Goal: Task Accomplishment & Management: Use online tool/utility

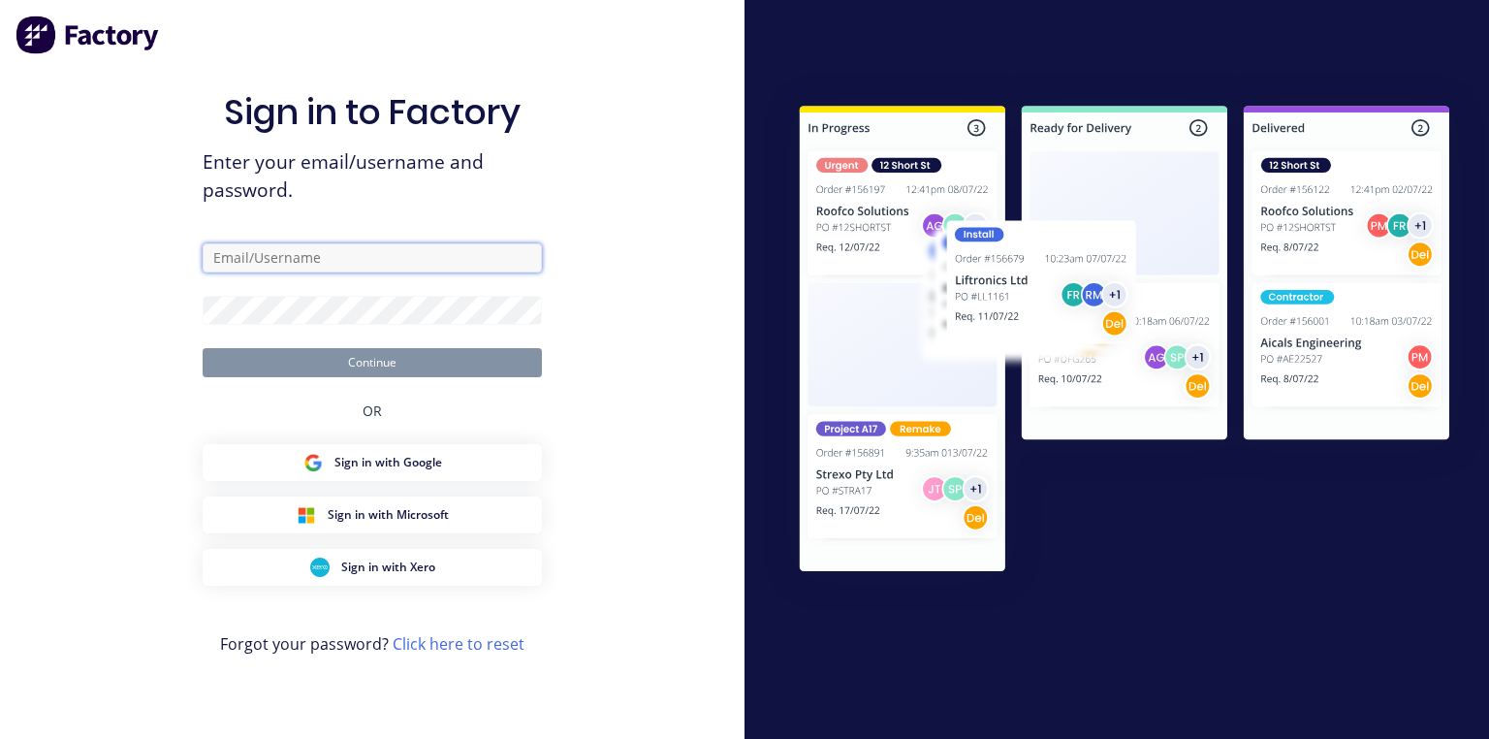
click at [395, 255] on input "text" at bounding box center [372, 257] width 339 height 29
type input "[PERSON_NAME][EMAIL_ADDRESS][DOMAIN_NAME]"
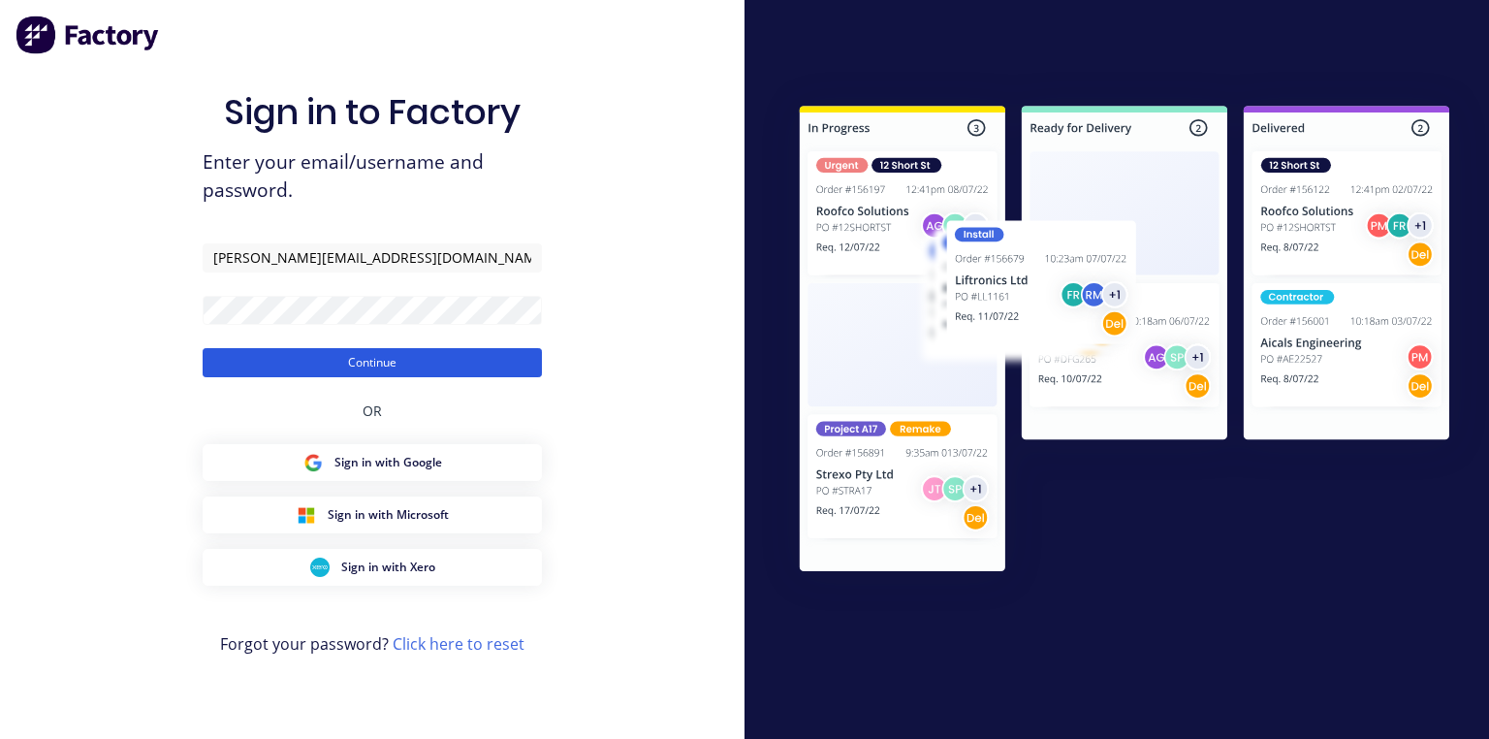
click at [351, 364] on button "Continue" at bounding box center [372, 362] width 339 height 29
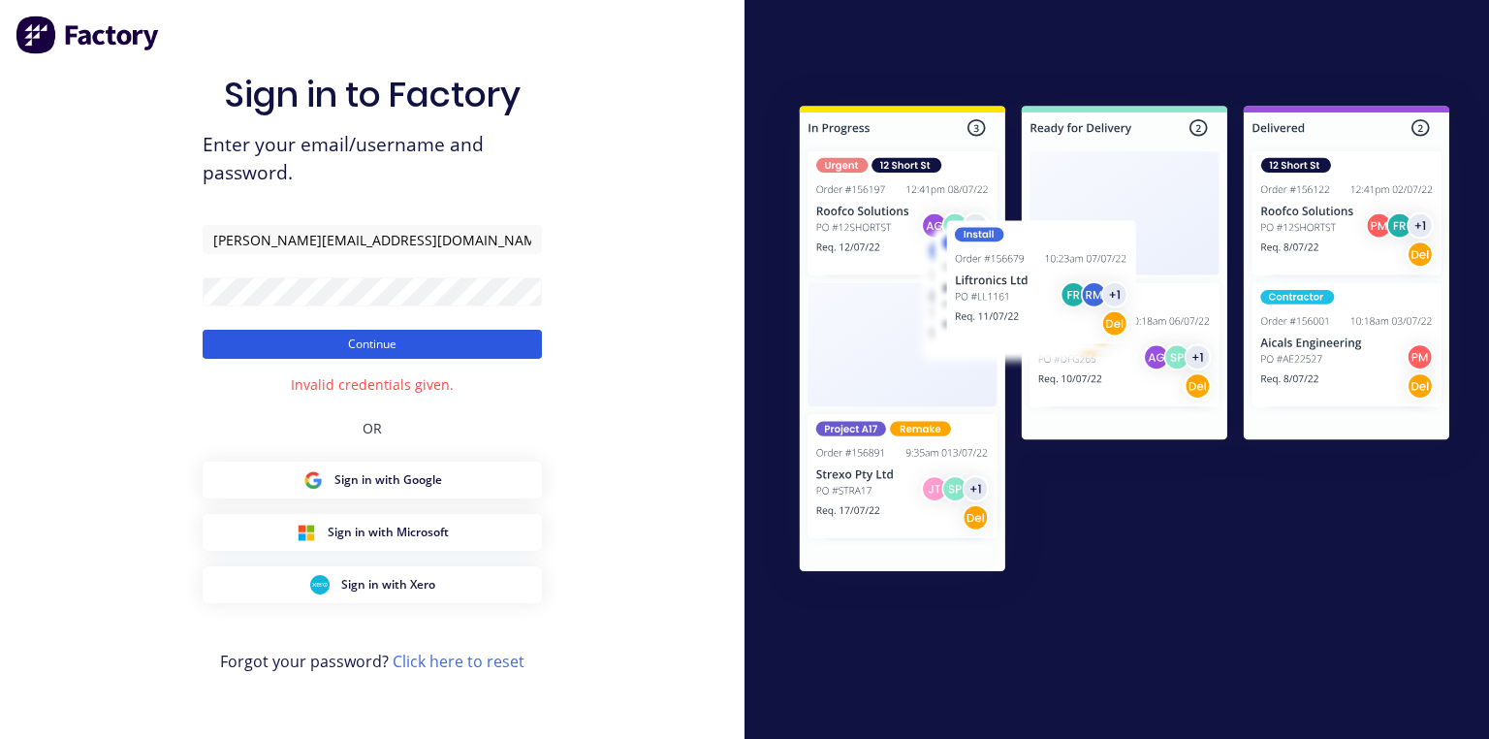
click at [407, 337] on button "Continue" at bounding box center [372, 344] width 339 height 29
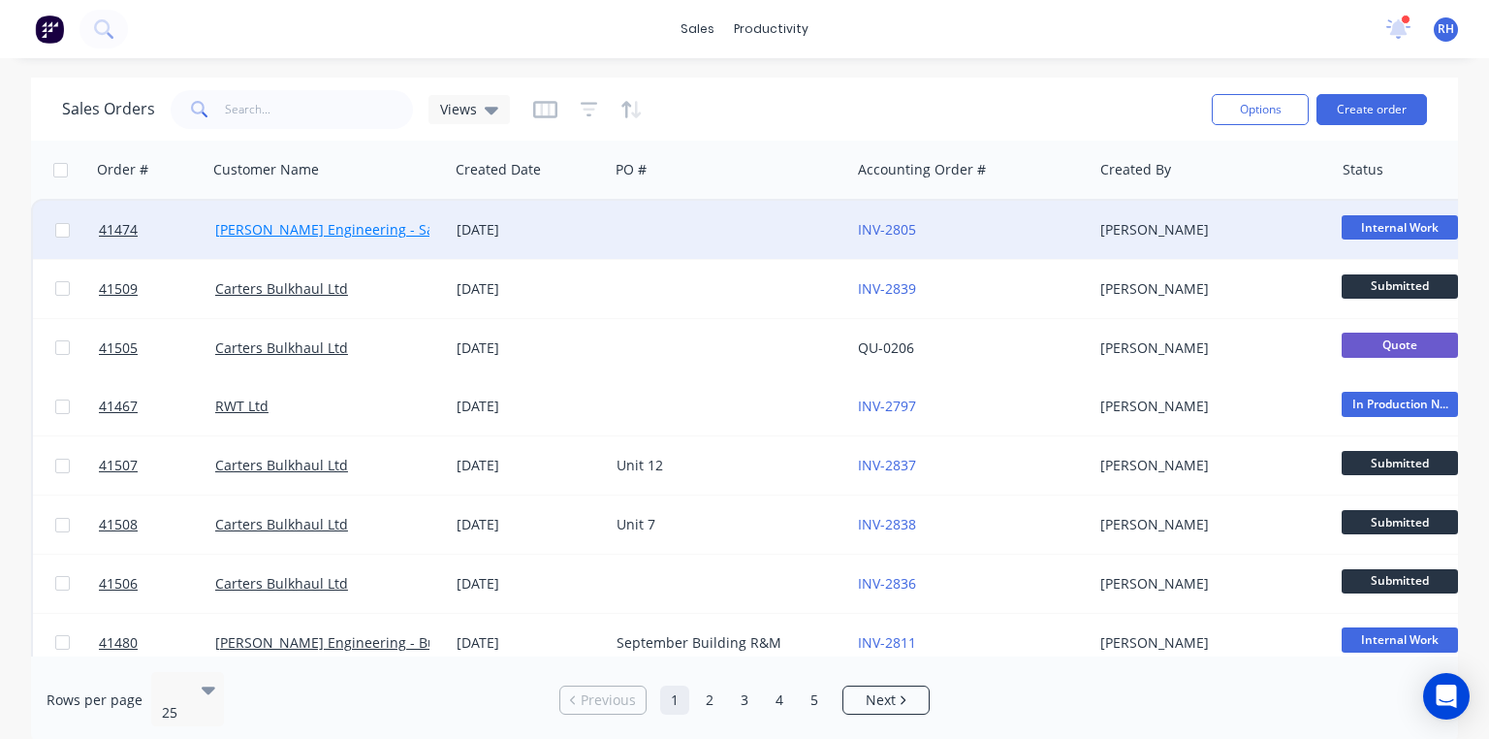
click at [365, 233] on link "[PERSON_NAME] Engineering - Safety" at bounding box center [336, 229] width 243 height 18
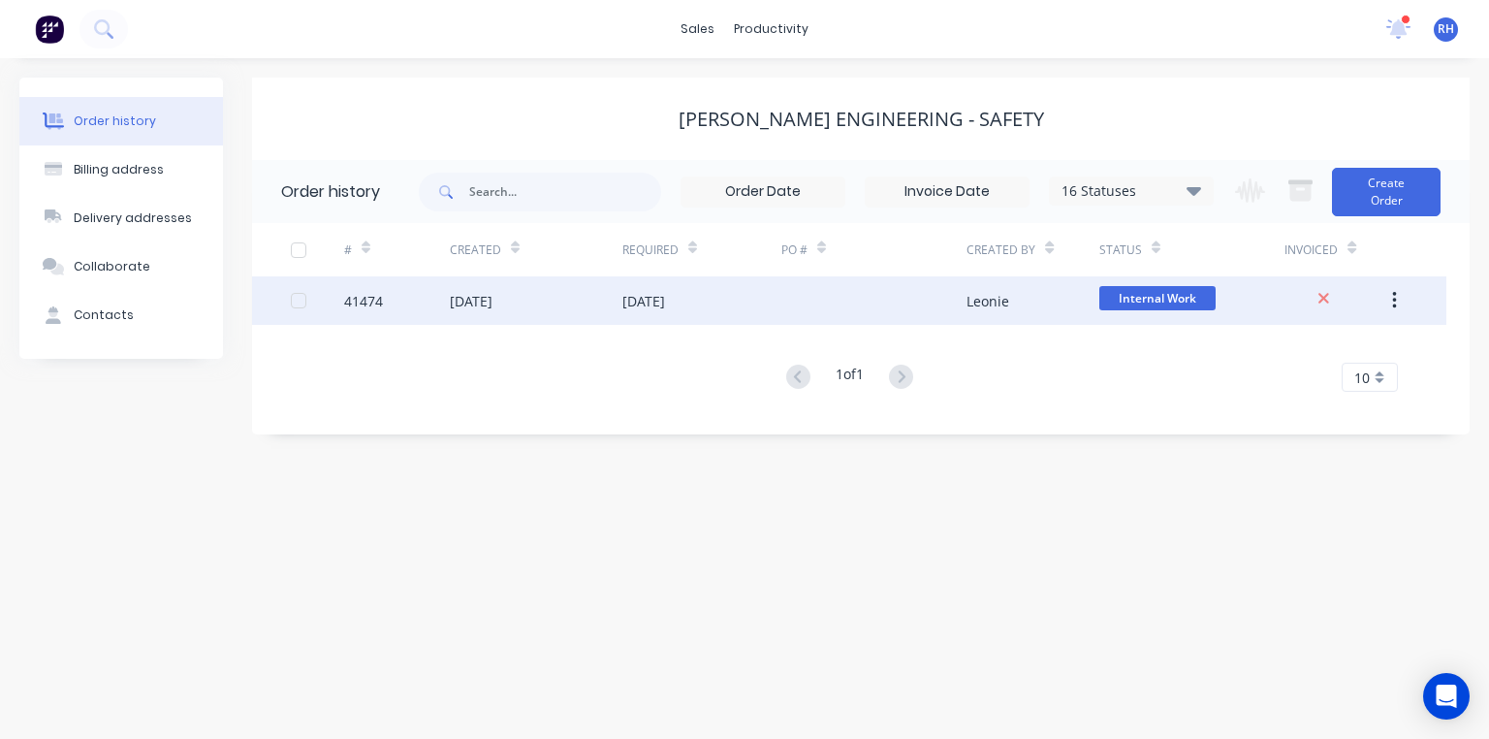
click at [530, 302] on div "[DATE]" at bounding box center [536, 300] width 173 height 48
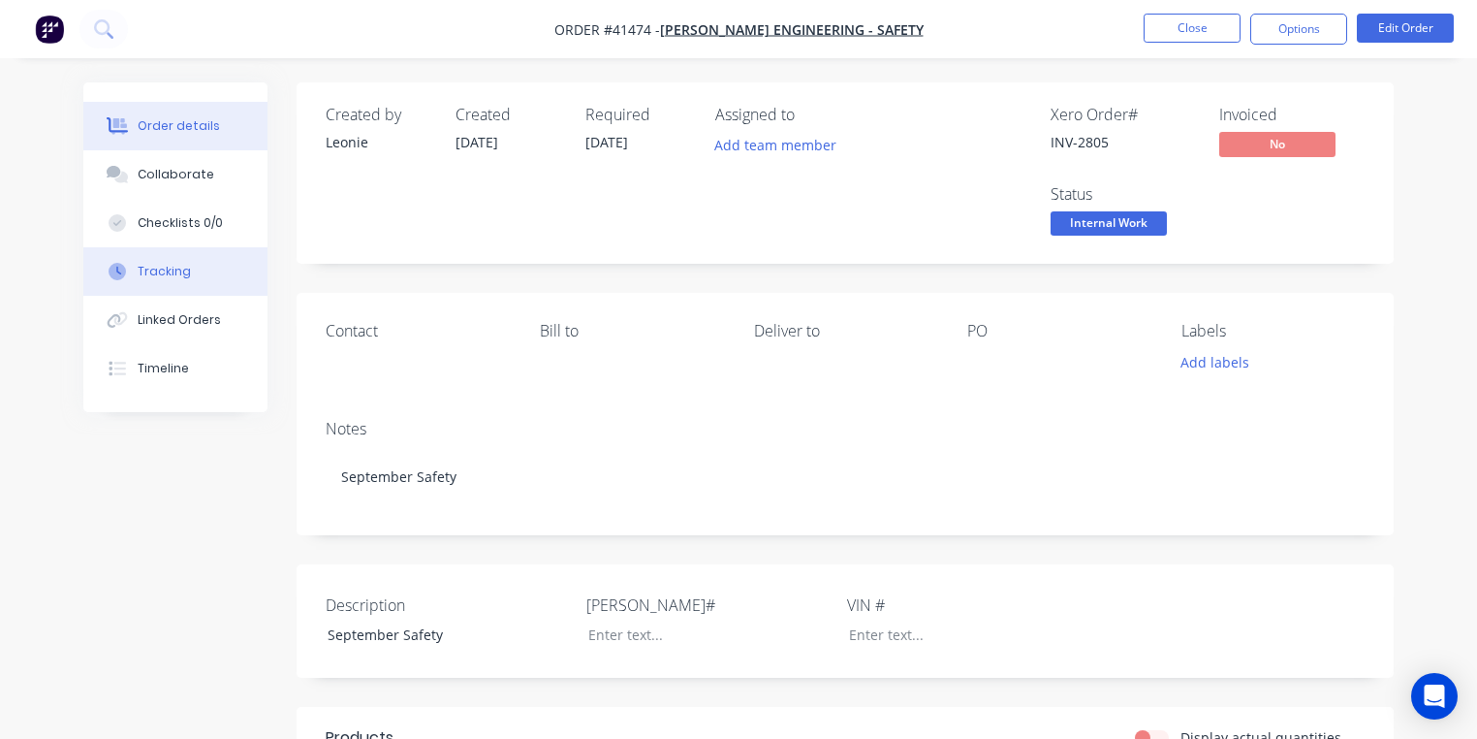
click at [198, 289] on button "Tracking" at bounding box center [175, 271] width 184 height 48
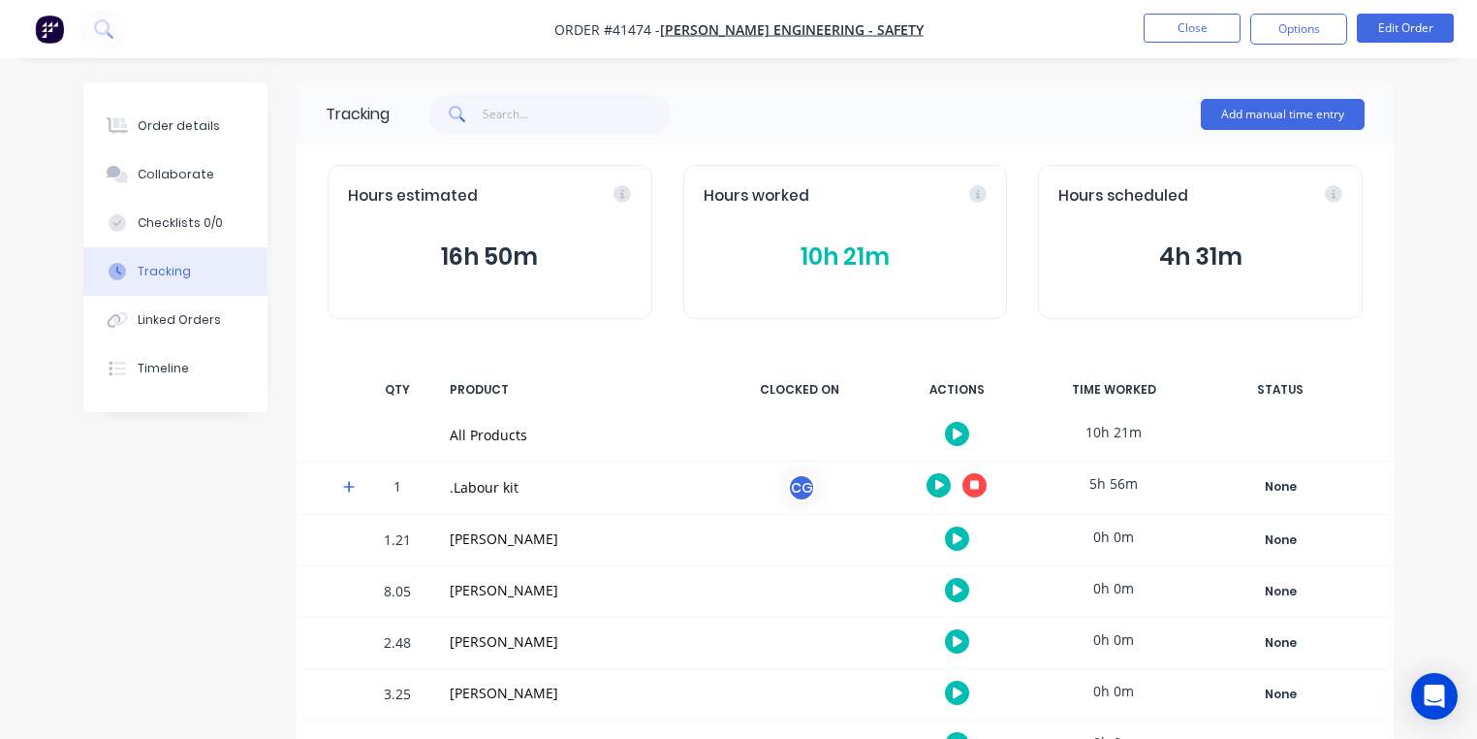
click at [349, 486] on icon at bounding box center [349, 487] width 12 height 12
click at [938, 537] on icon "button" at bounding box center [940, 538] width 10 height 11
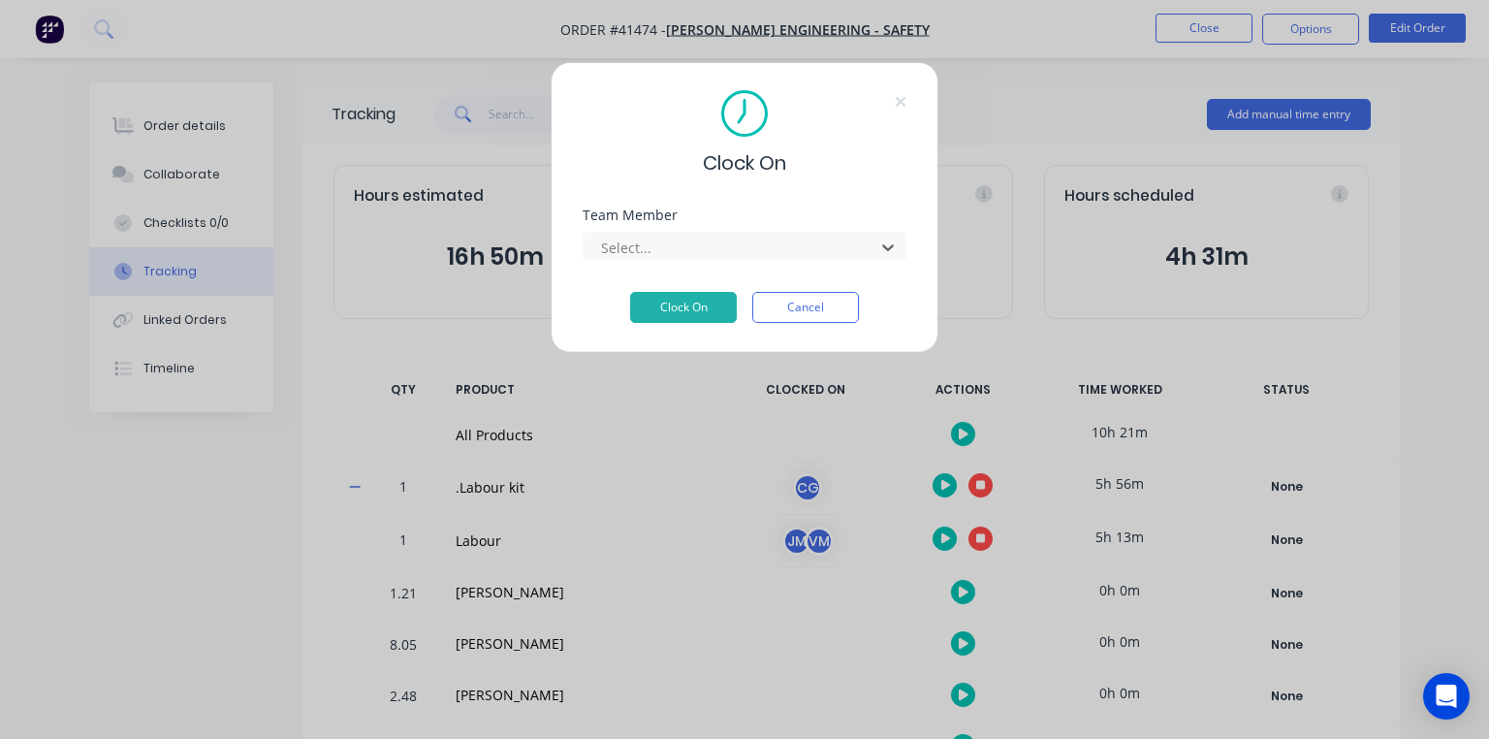
scroll to position [175, 0]
click at [706, 306] on button "Clock On" at bounding box center [683, 307] width 107 height 31
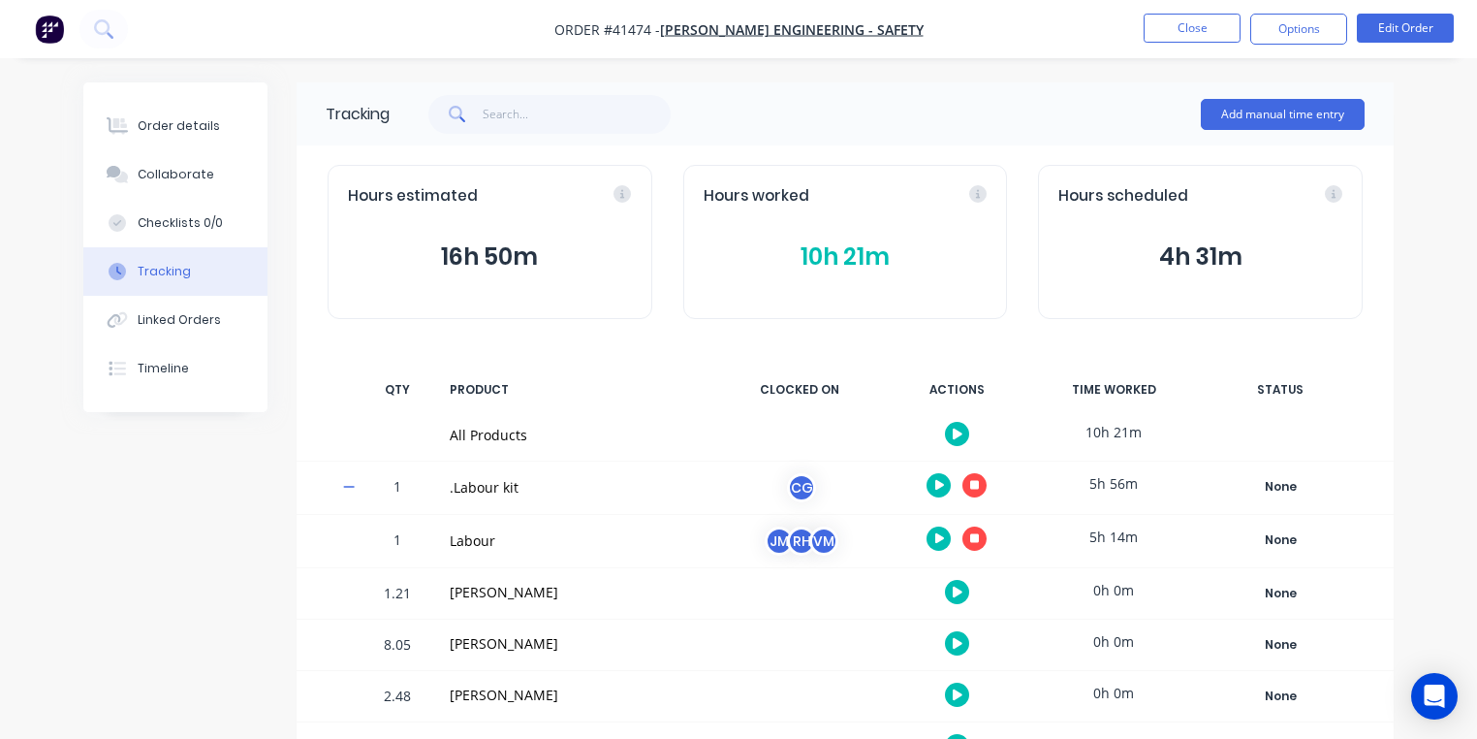
click at [58, 20] on img "button" at bounding box center [49, 29] width 29 height 29
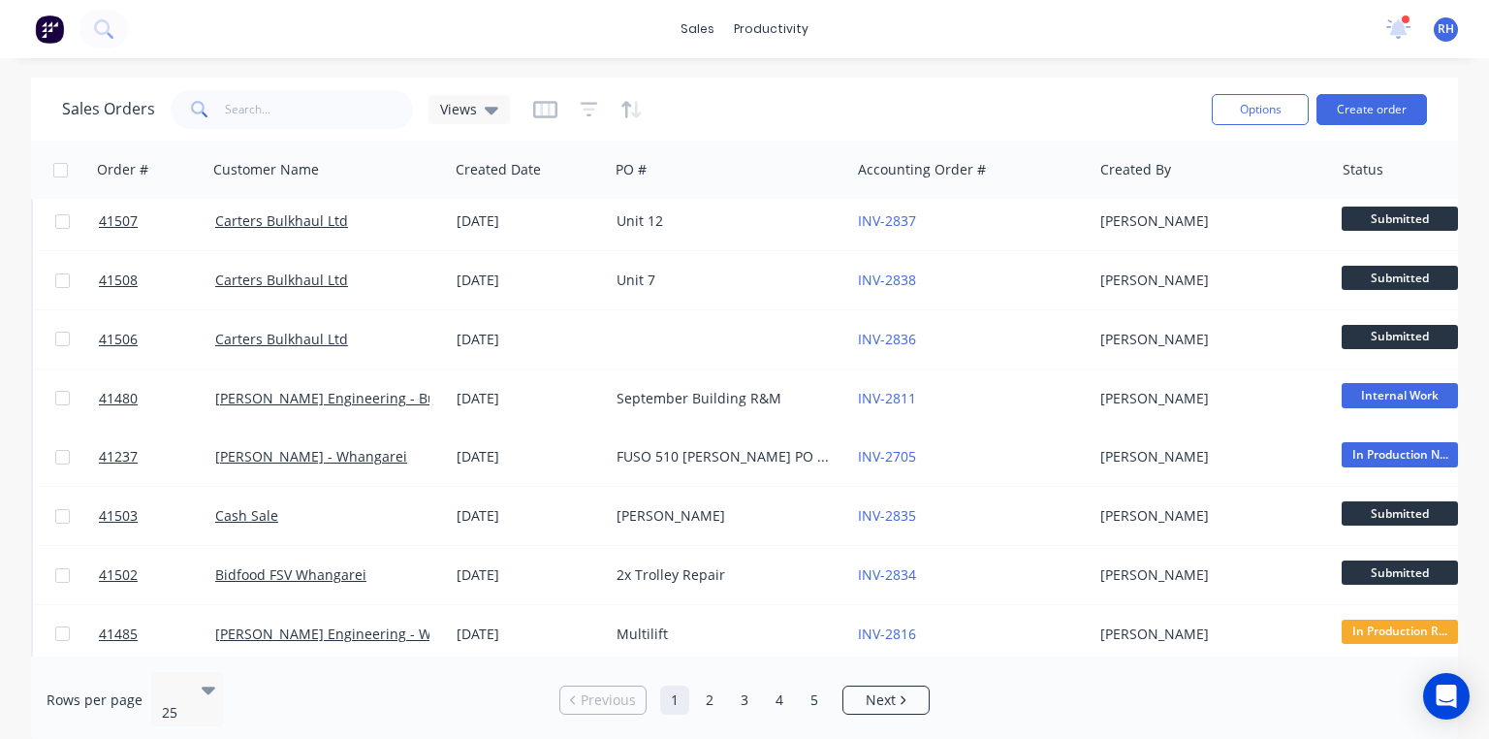
scroll to position [244, 0]
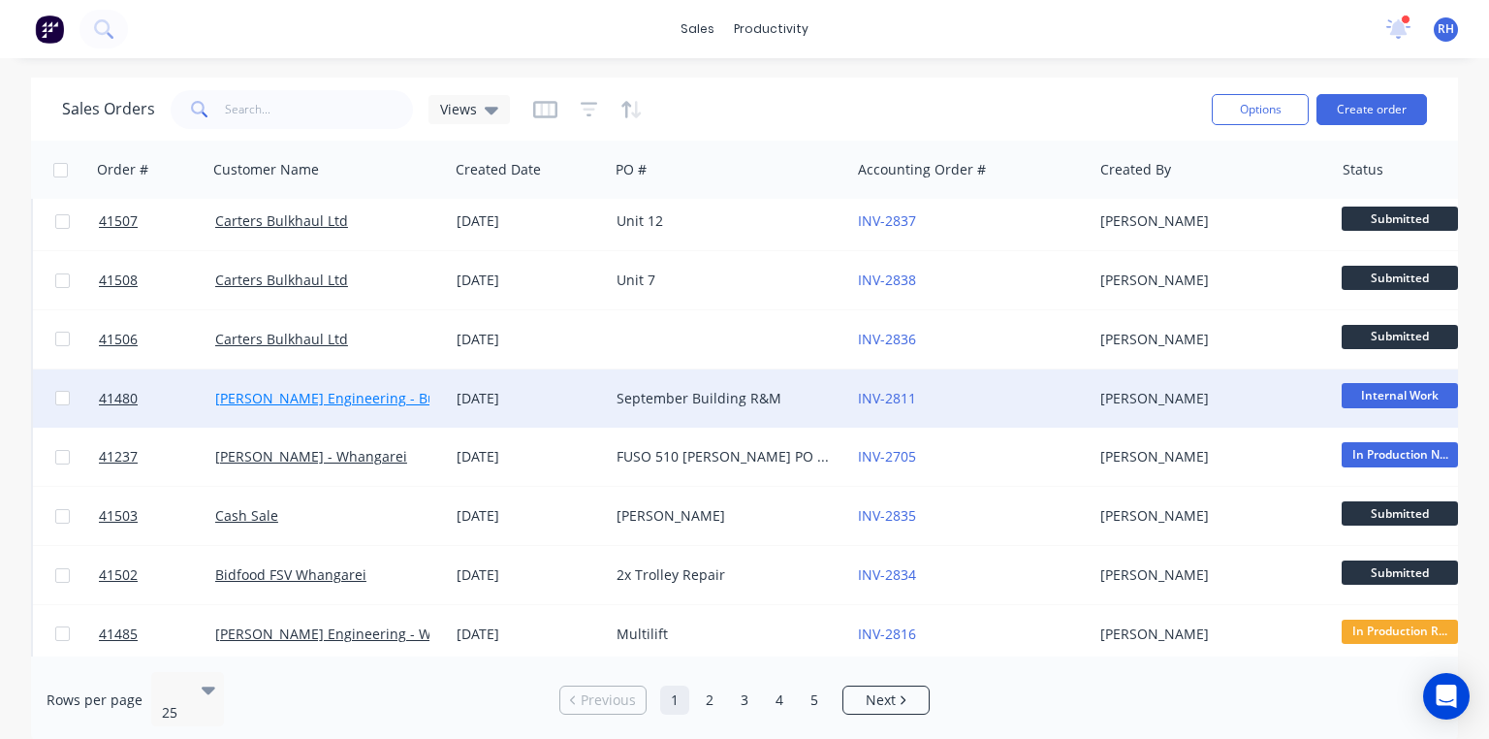
click at [401, 389] on link "[PERSON_NAME] Engineering - Building R M" at bounding box center [358, 398] width 287 height 18
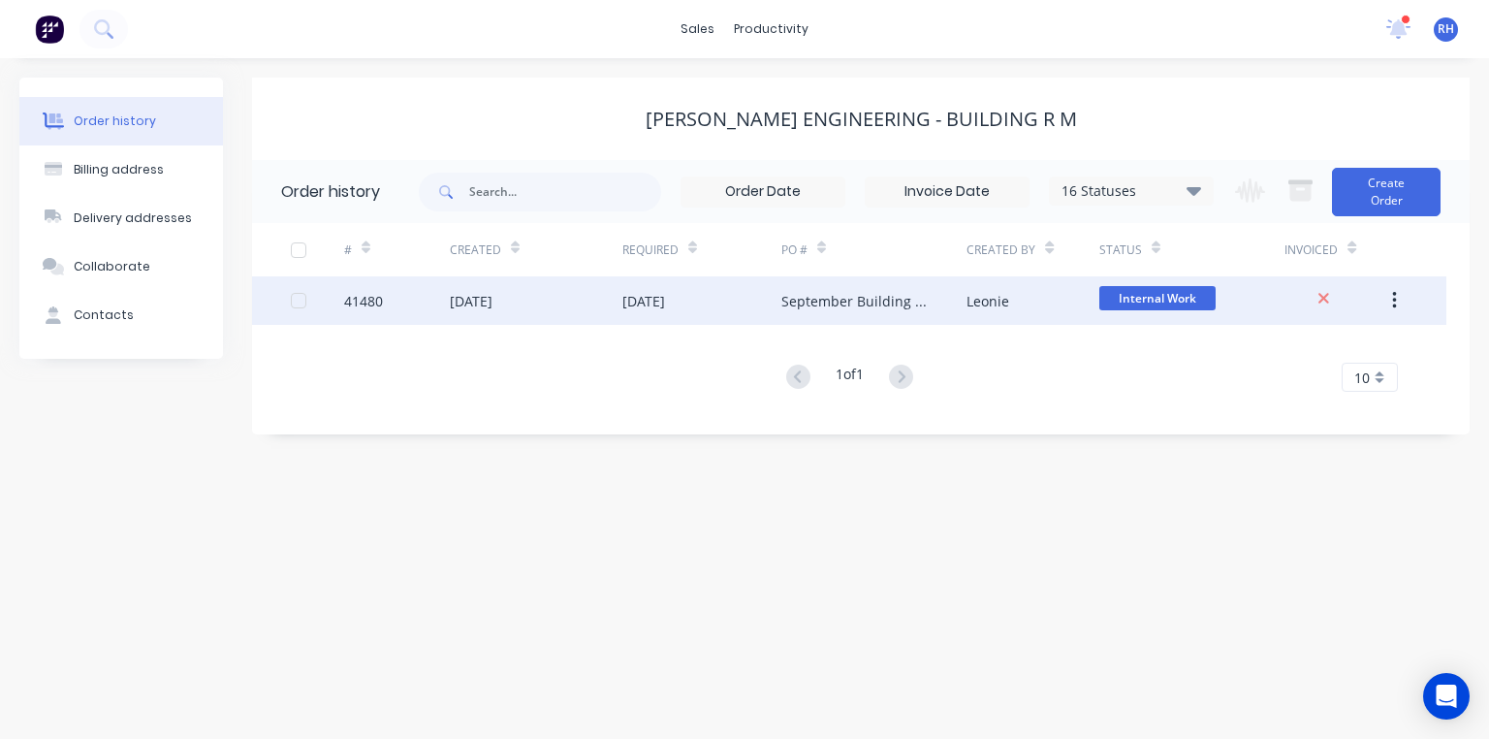
click at [601, 295] on div "[DATE]" at bounding box center [536, 300] width 173 height 48
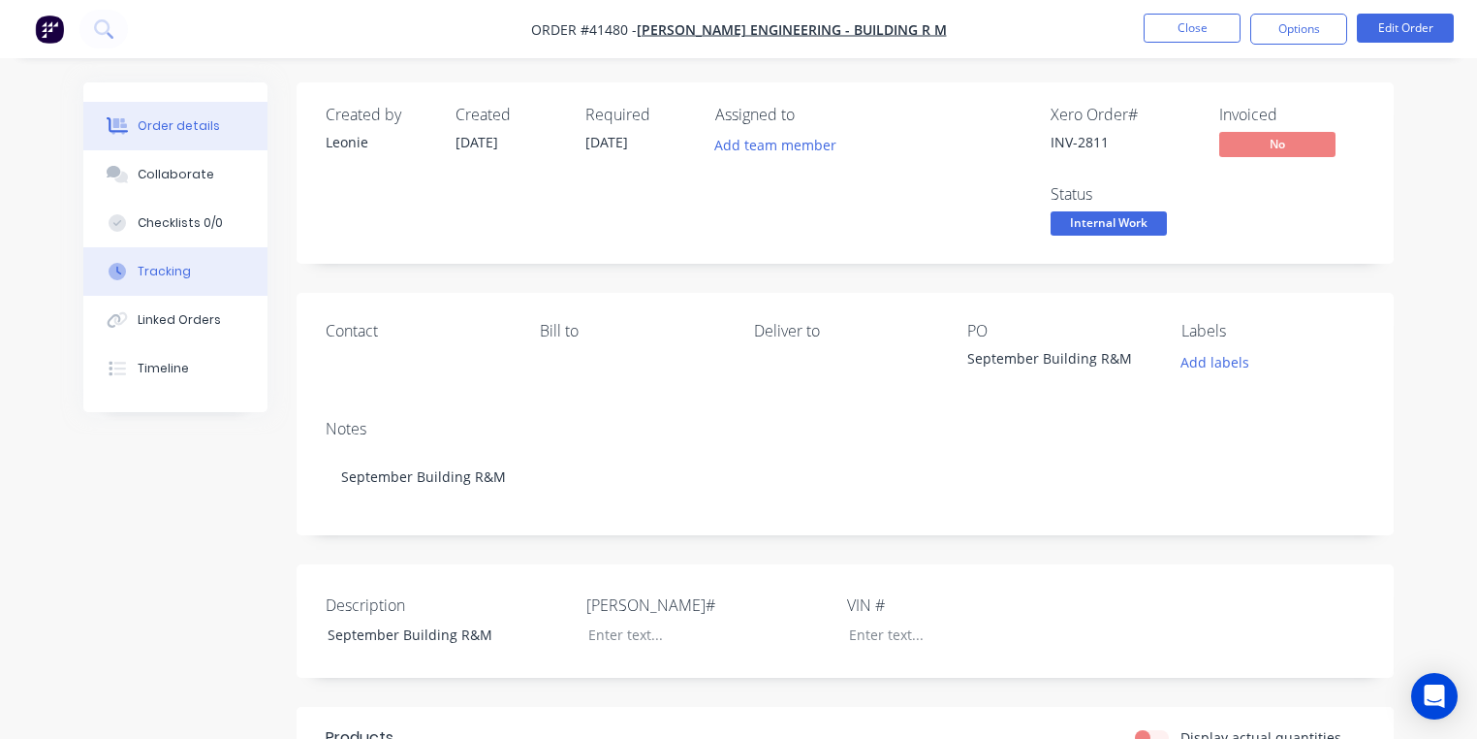
click at [168, 258] on button "Tracking" at bounding box center [175, 271] width 184 height 48
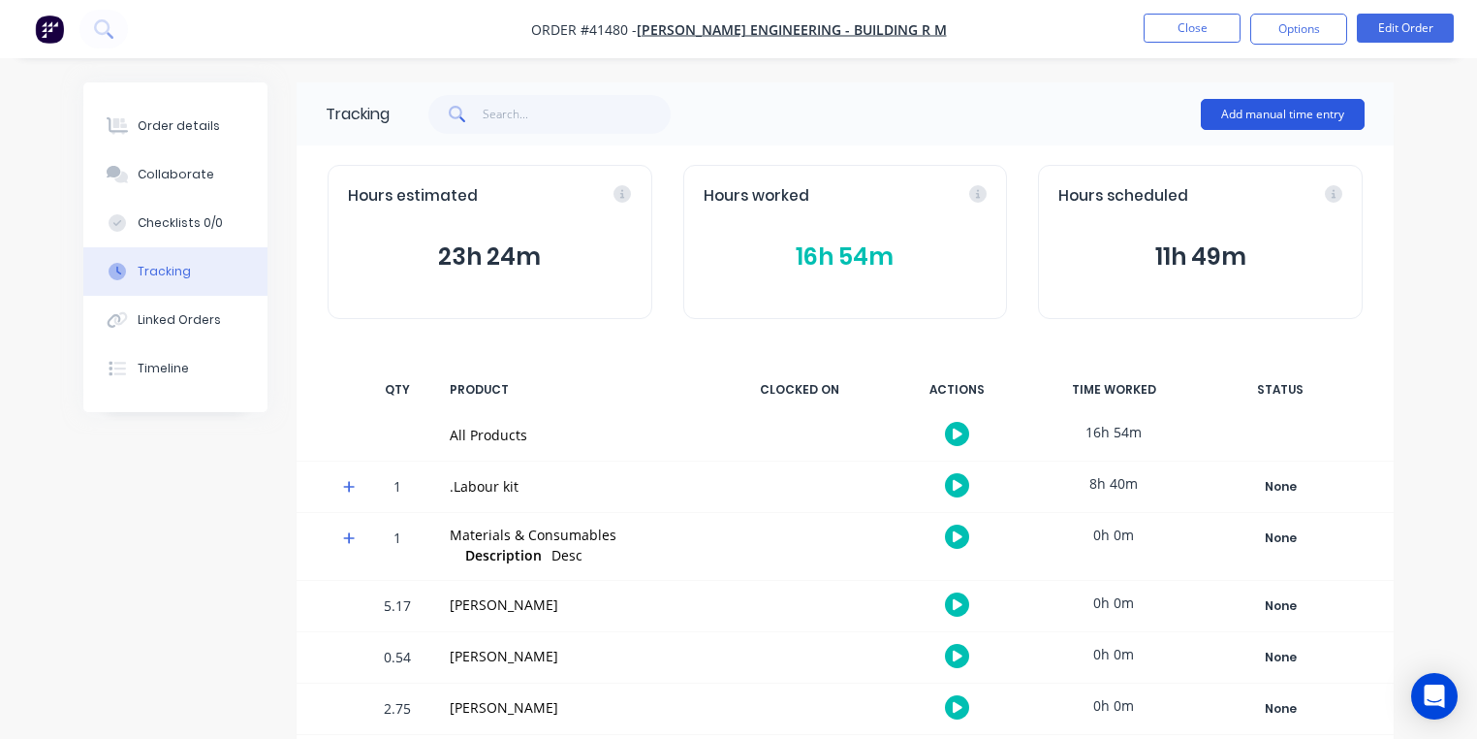
click at [1287, 116] on button "Add manual time entry" at bounding box center [1283, 114] width 164 height 31
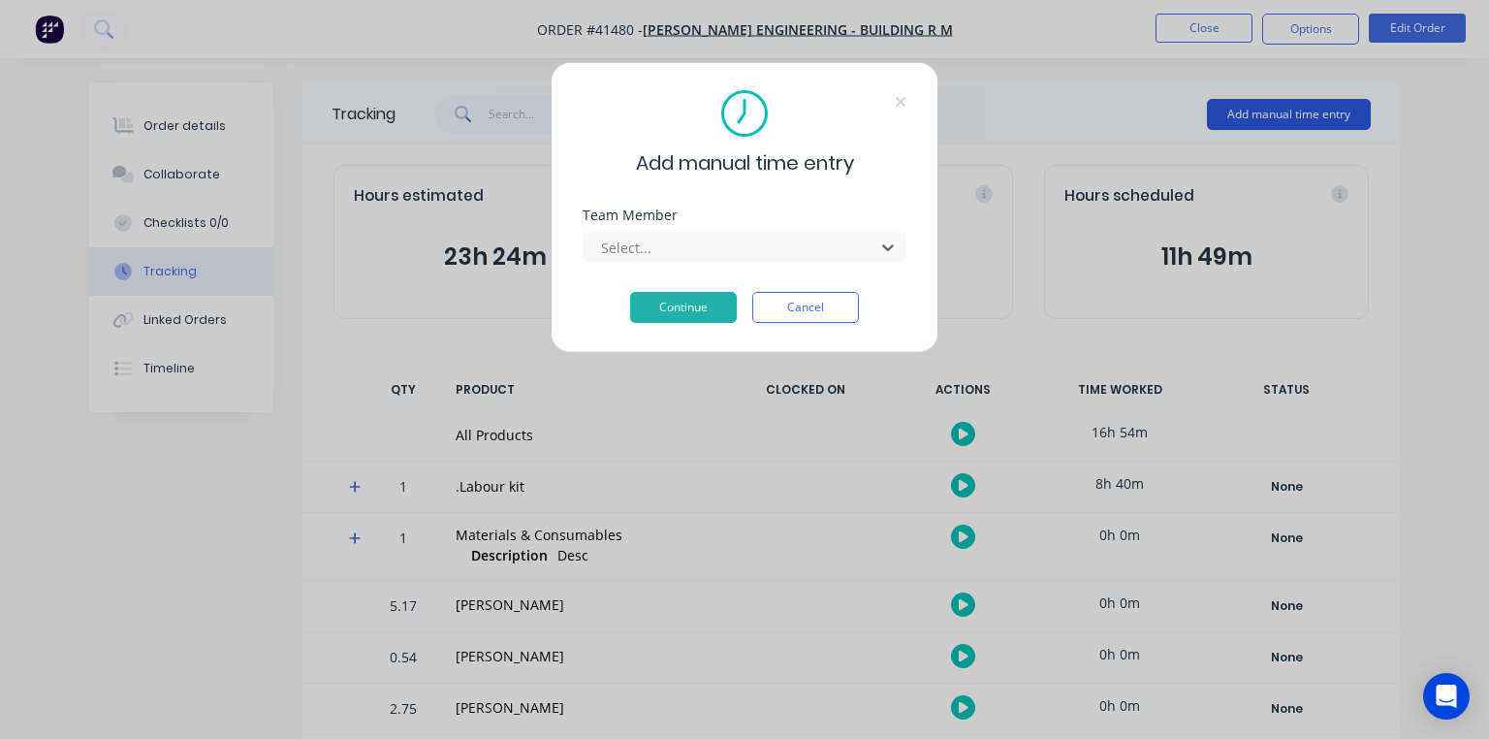
scroll to position [248, 0]
click at [701, 314] on button "Continue" at bounding box center [683, 307] width 107 height 31
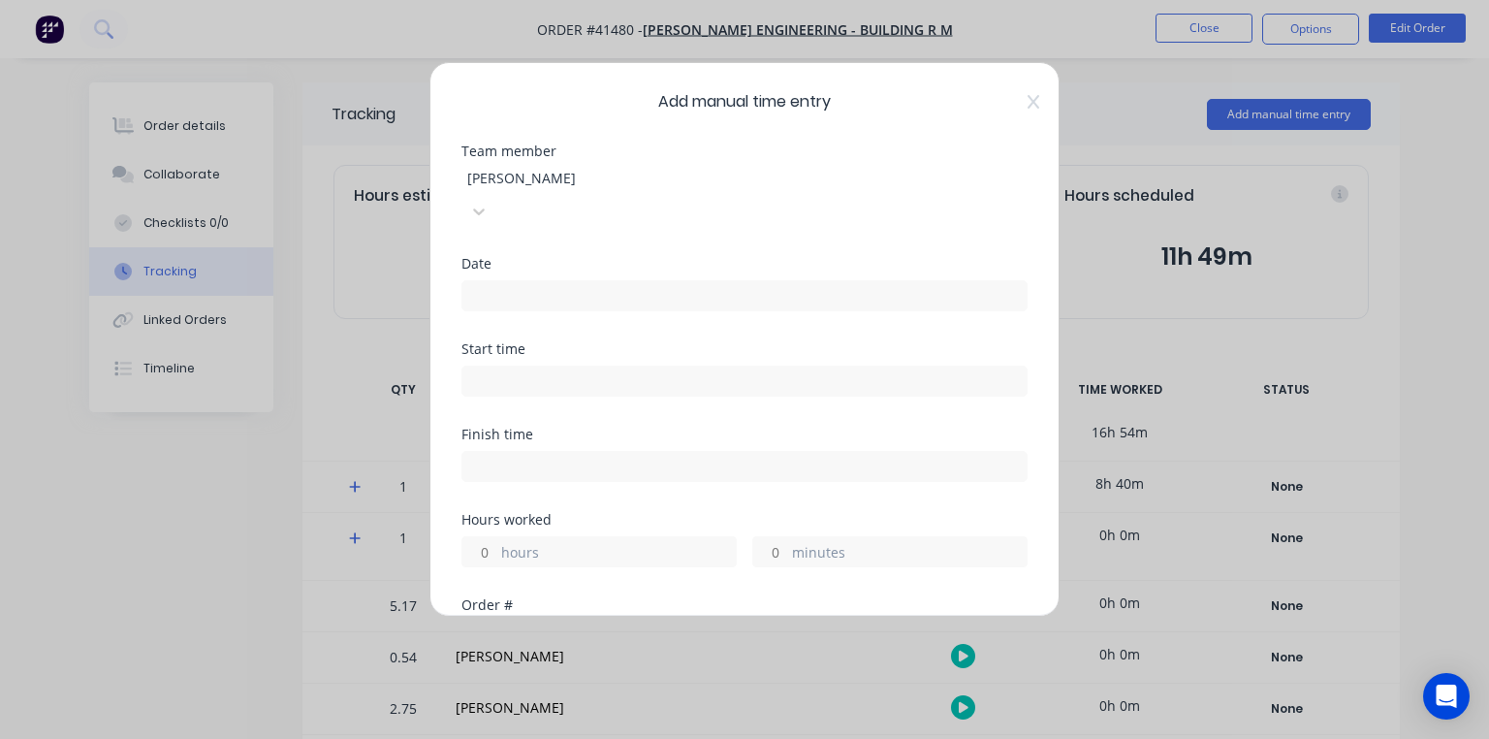
click at [586, 281] on input at bounding box center [744, 295] width 564 height 29
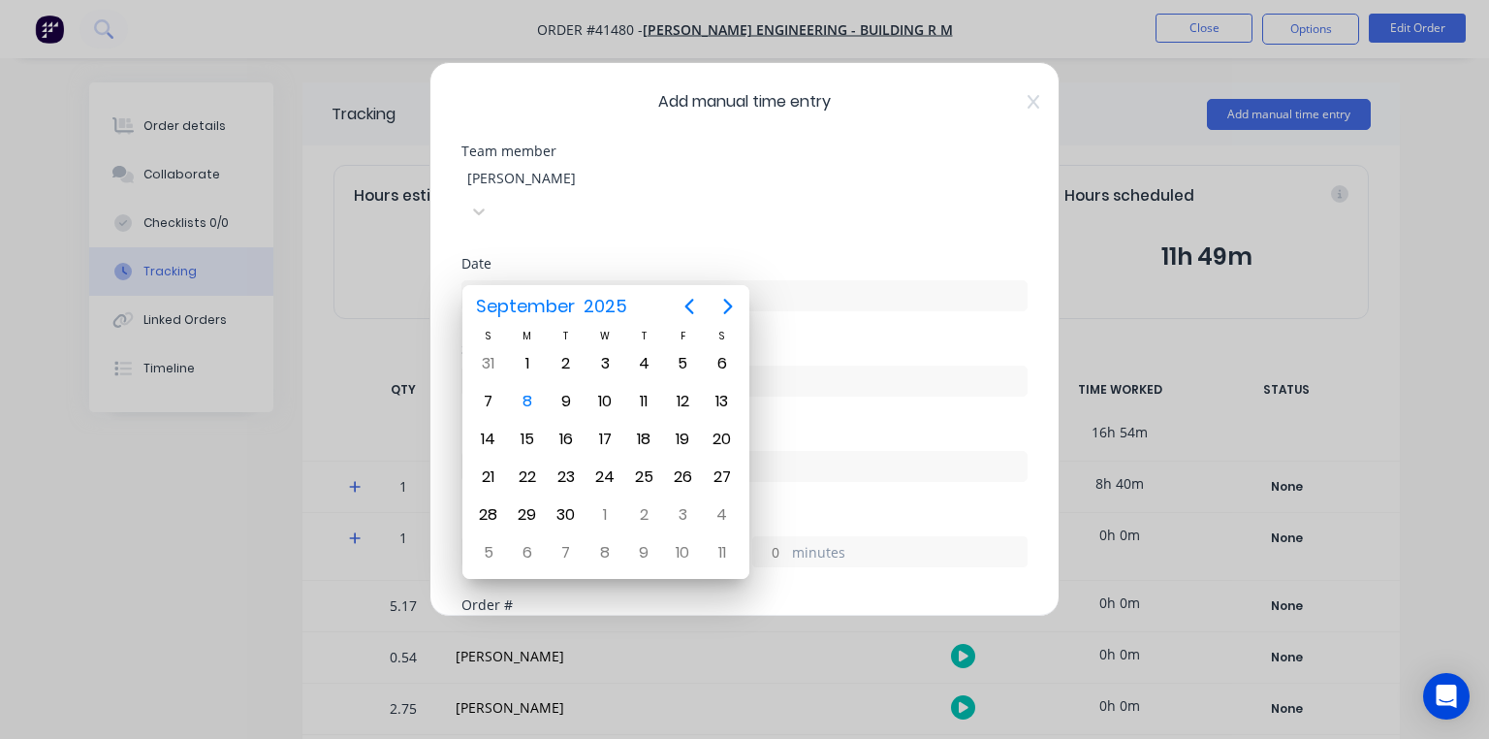
click at [533, 397] on div "8" at bounding box center [527, 401] width 29 height 29
type input "[DATE]"
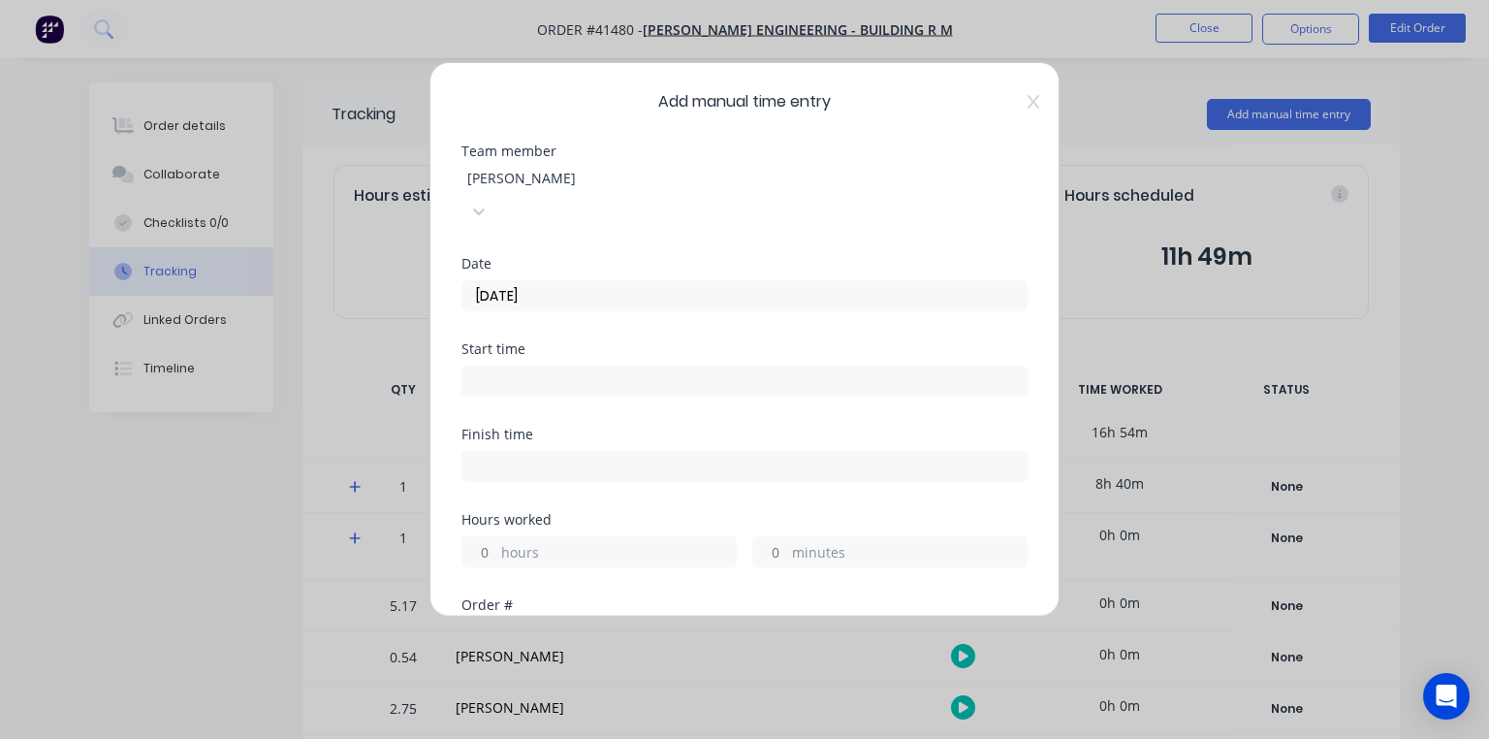
click at [571, 366] on input at bounding box center [744, 380] width 564 height 29
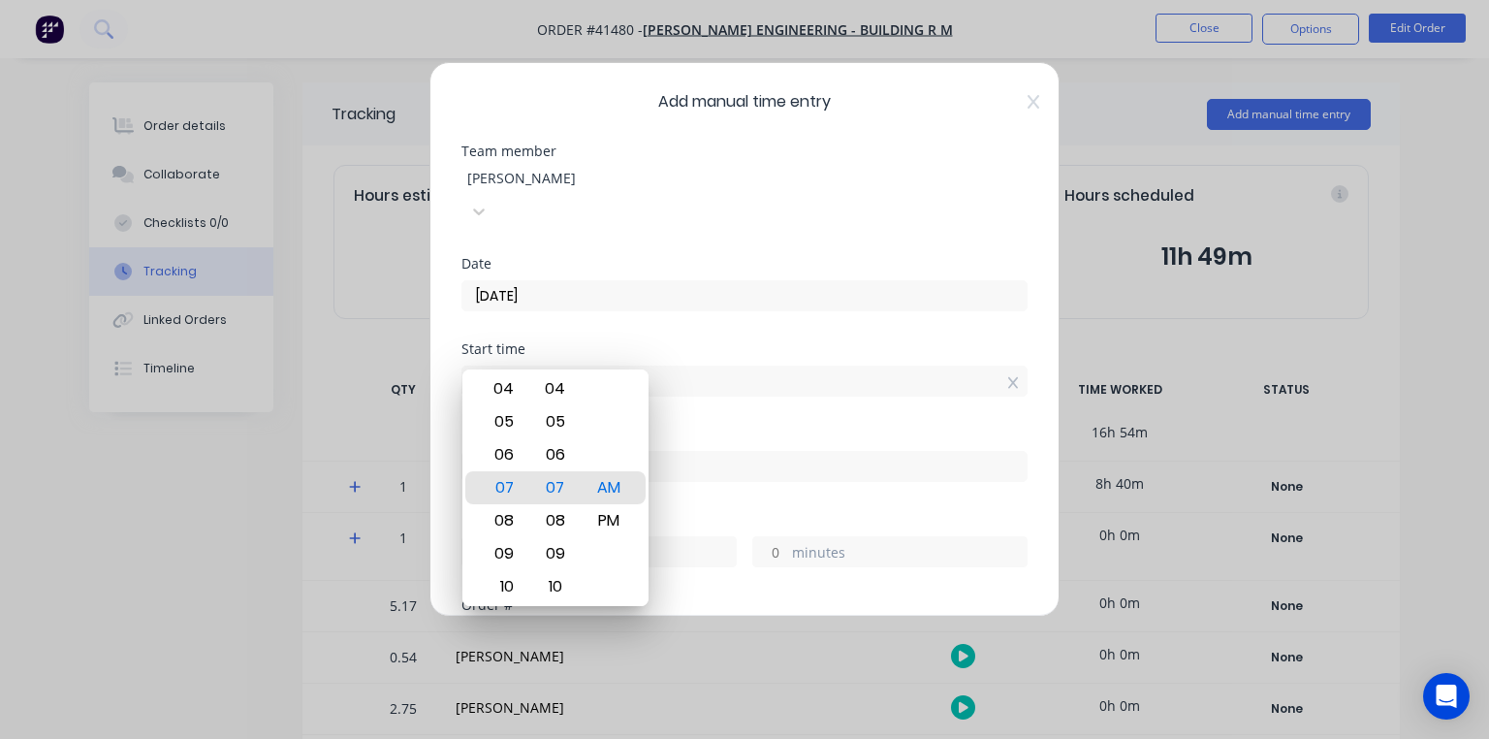
click at [508, 458] on div "06" at bounding box center [501, 454] width 47 height 33
type input "06:30 AM"
click at [667, 306] on div "Date [DATE]" at bounding box center [744, 299] width 566 height 85
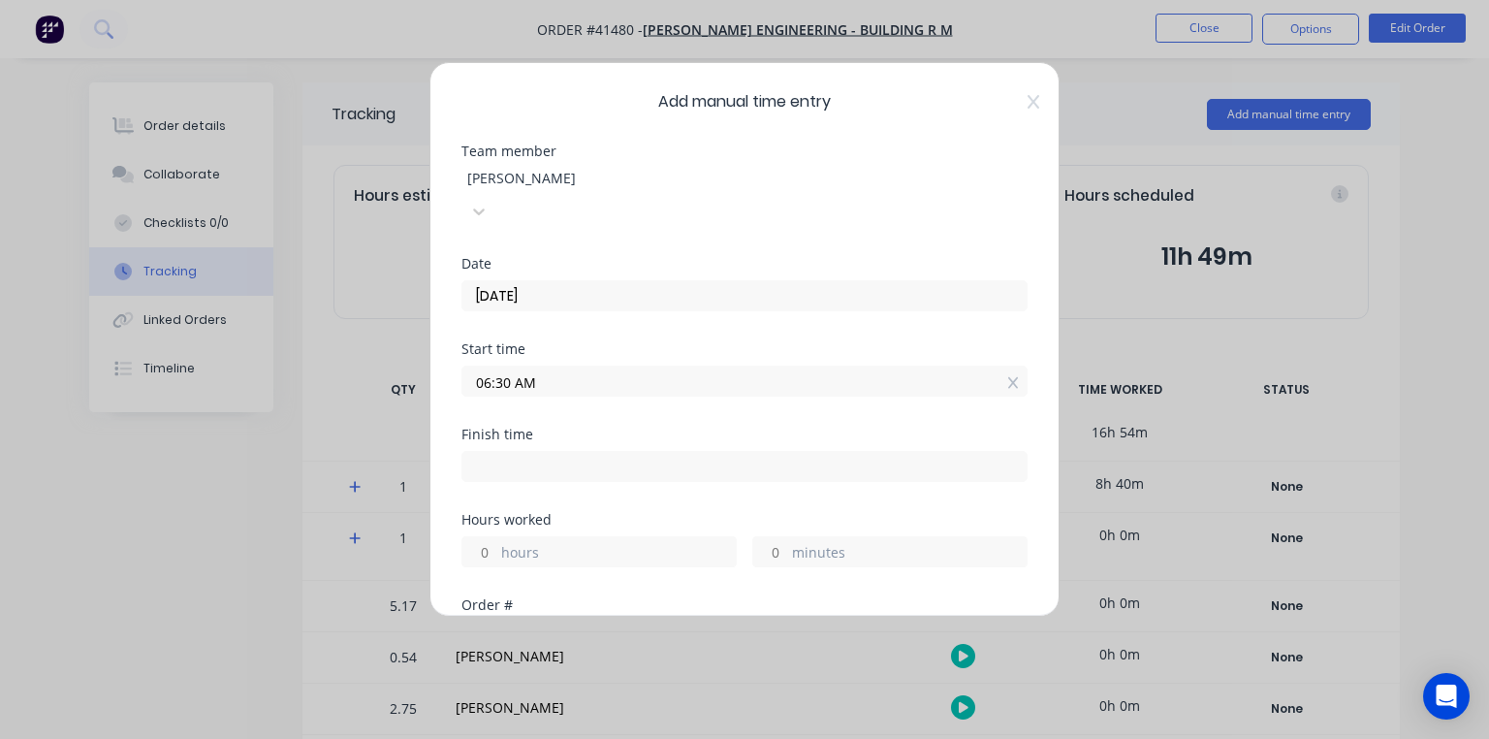
click at [547, 452] on input at bounding box center [744, 466] width 564 height 29
type input "07:07 AM"
type input "0"
type input "37"
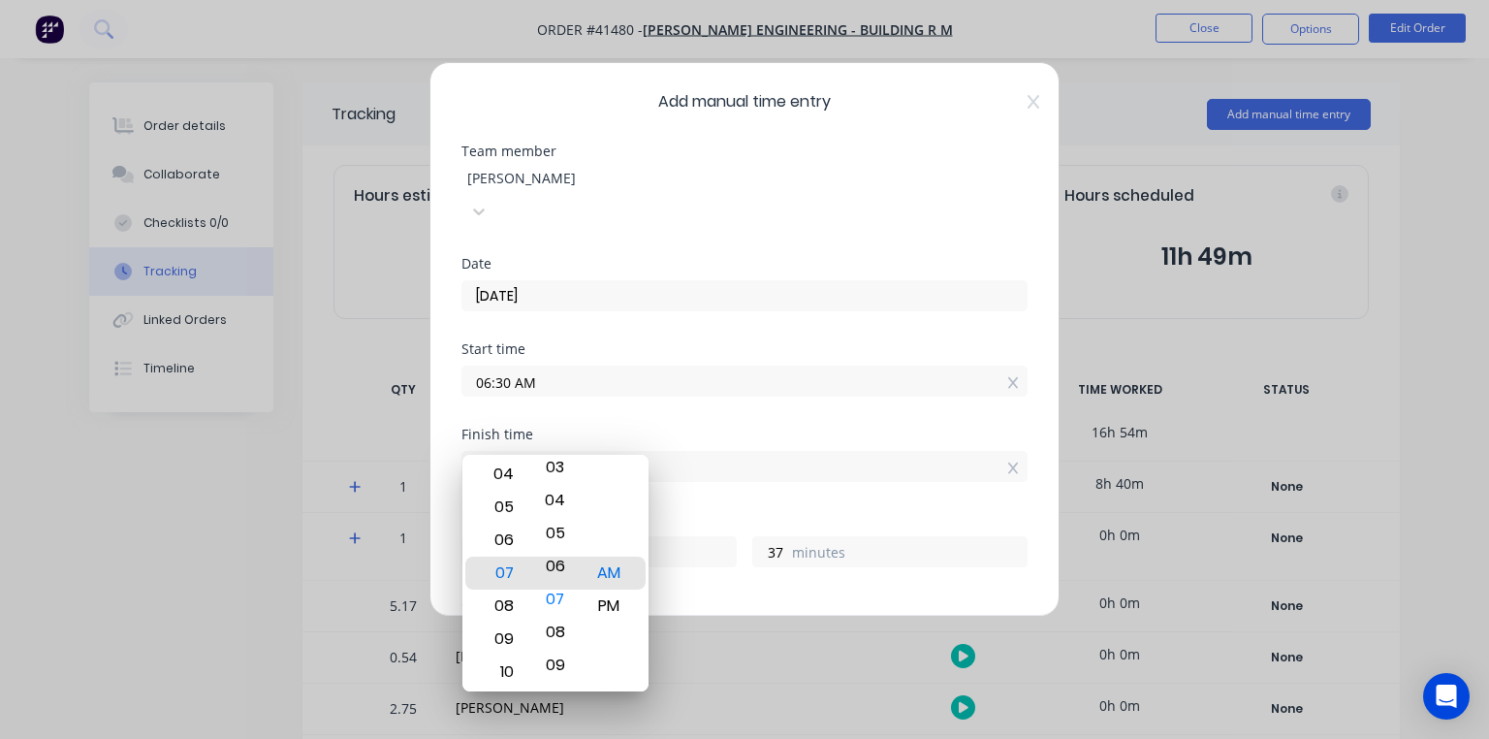
type input "07:00 AM"
type input "30"
click at [665, 388] on div "Start time 06:30 AM" at bounding box center [744, 384] width 566 height 85
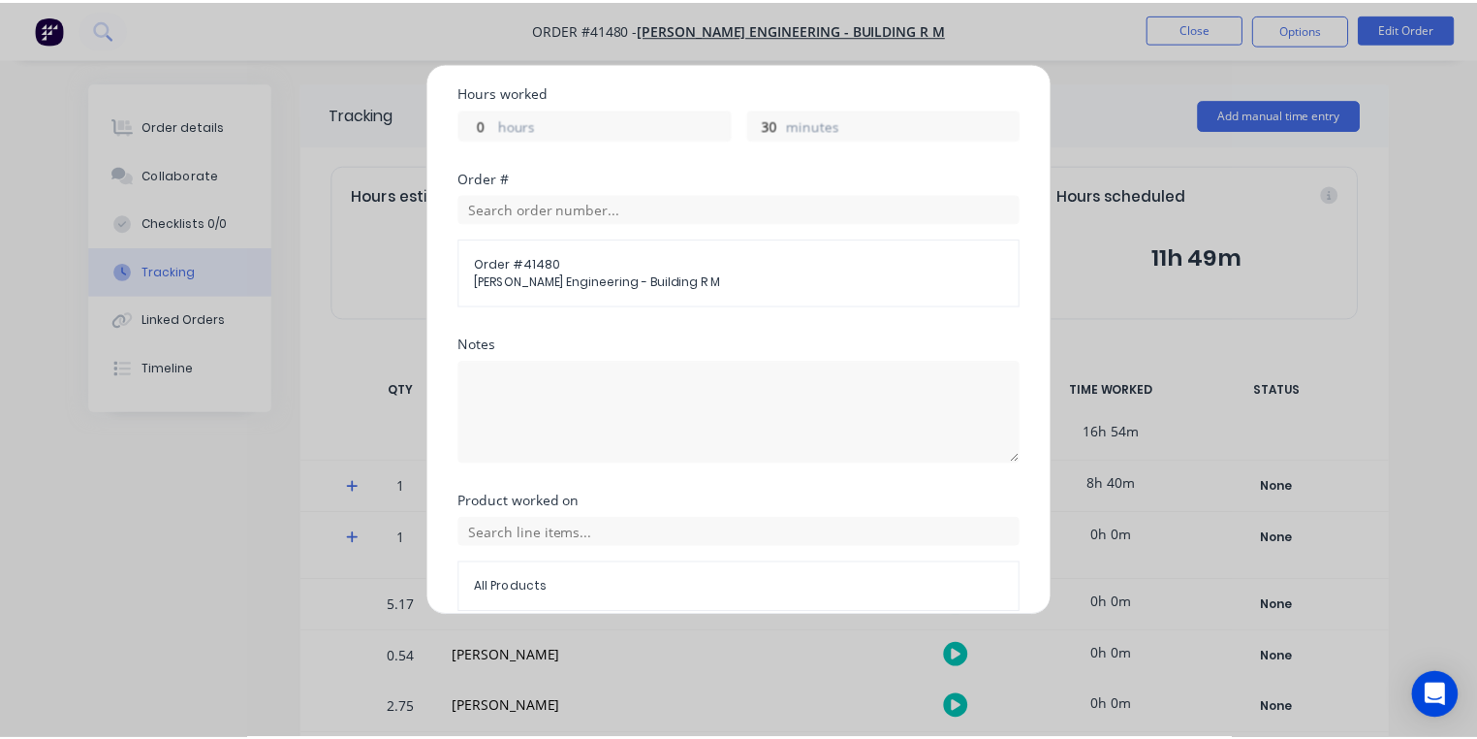
scroll to position [481, 0]
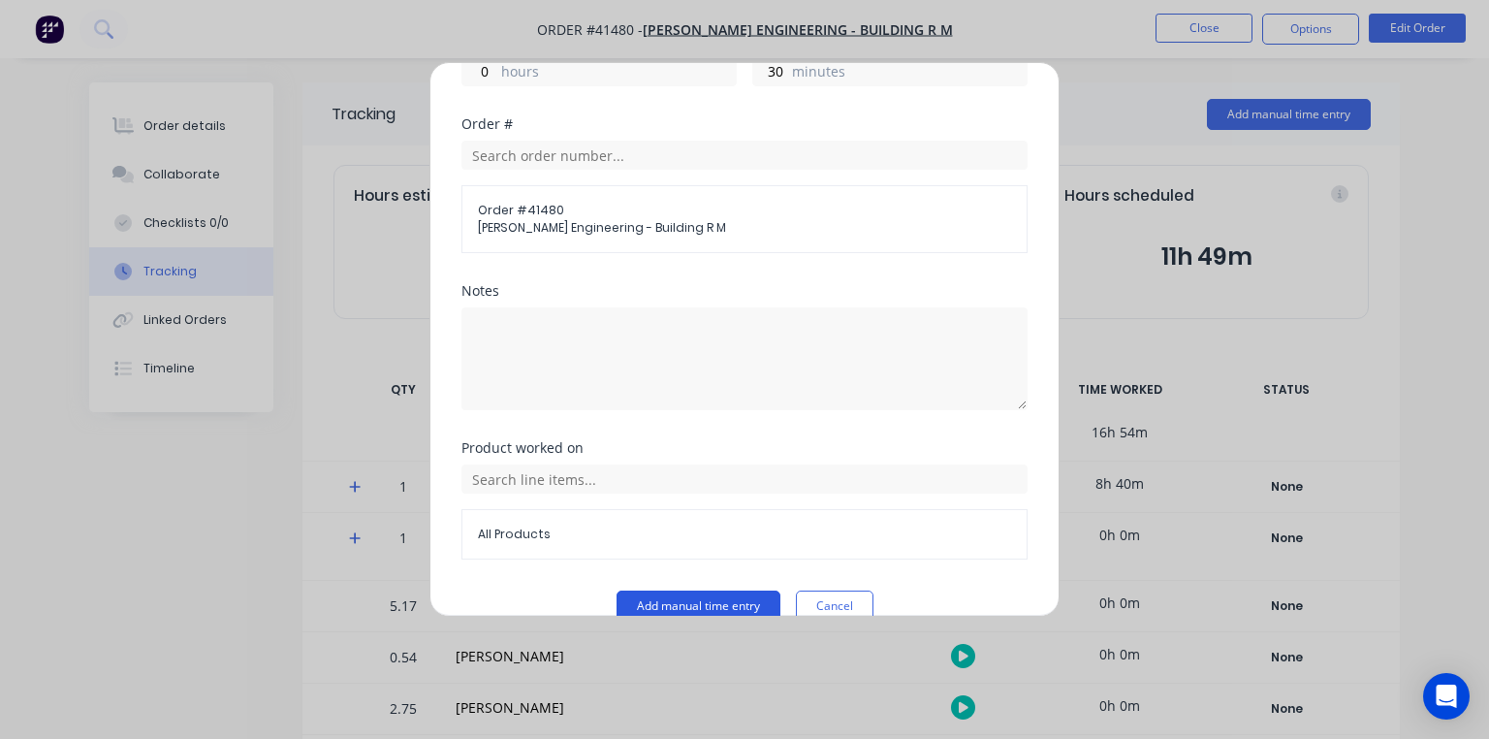
click at [724, 590] on button "Add manual time entry" at bounding box center [698, 605] width 164 height 31
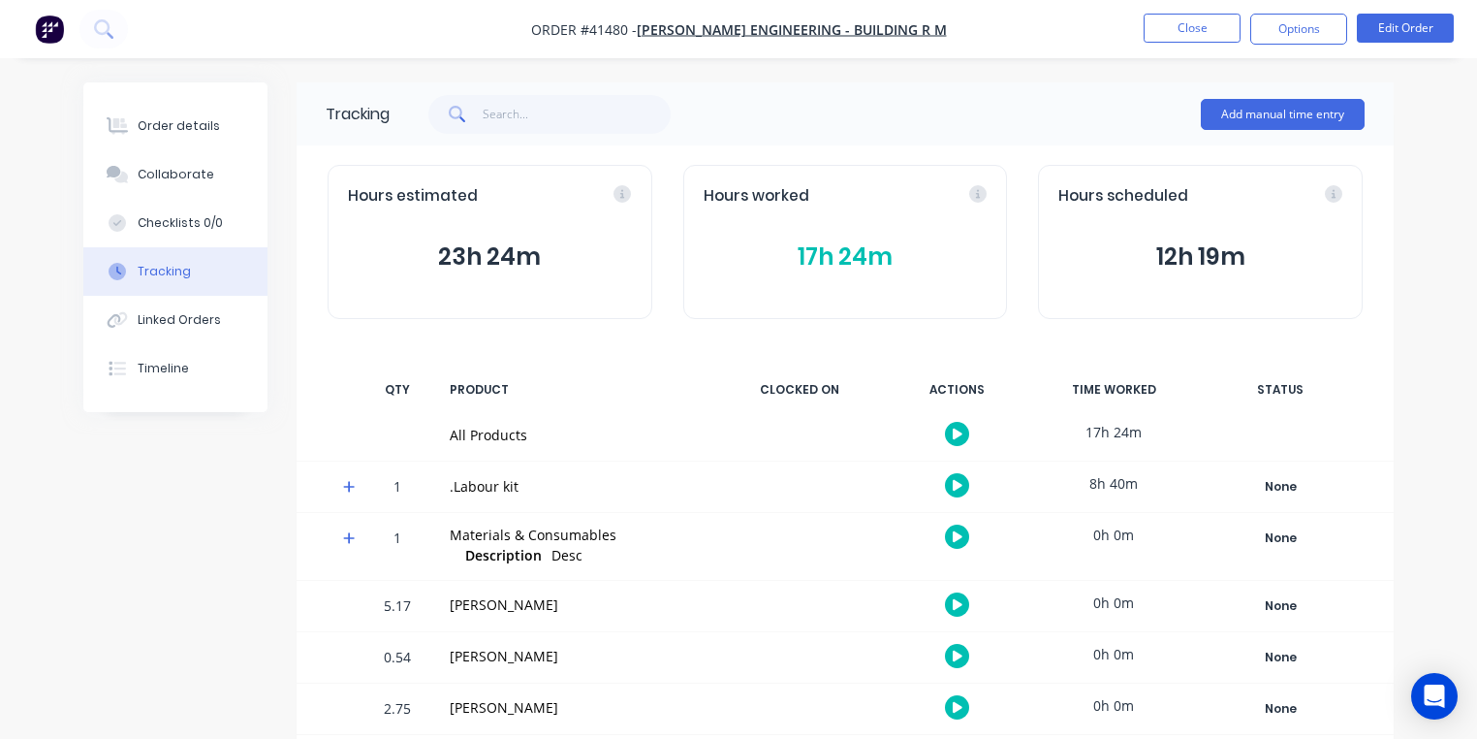
click at [832, 267] on button "17h 24m" at bounding box center [846, 256] width 284 height 37
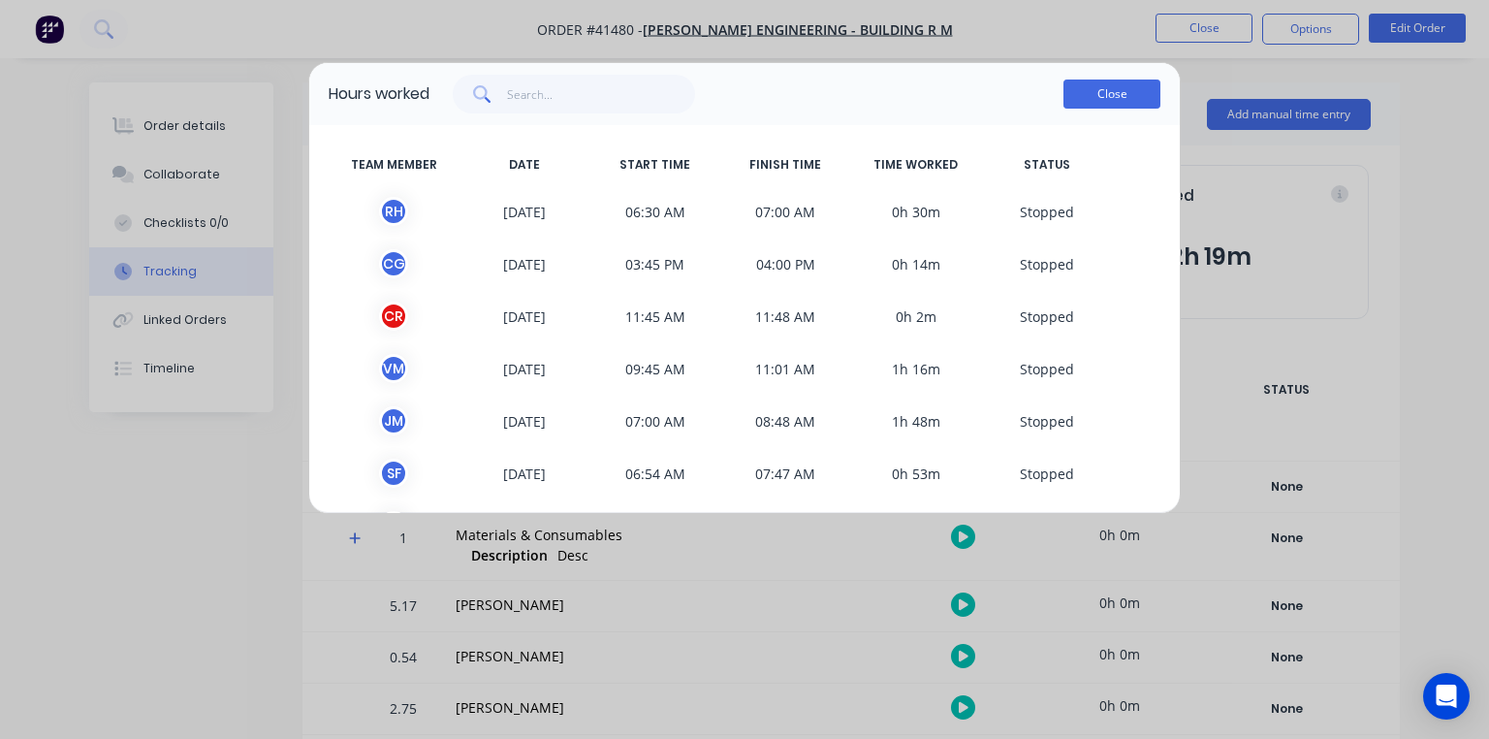
click at [1127, 97] on button "Close" at bounding box center [1111, 93] width 97 height 29
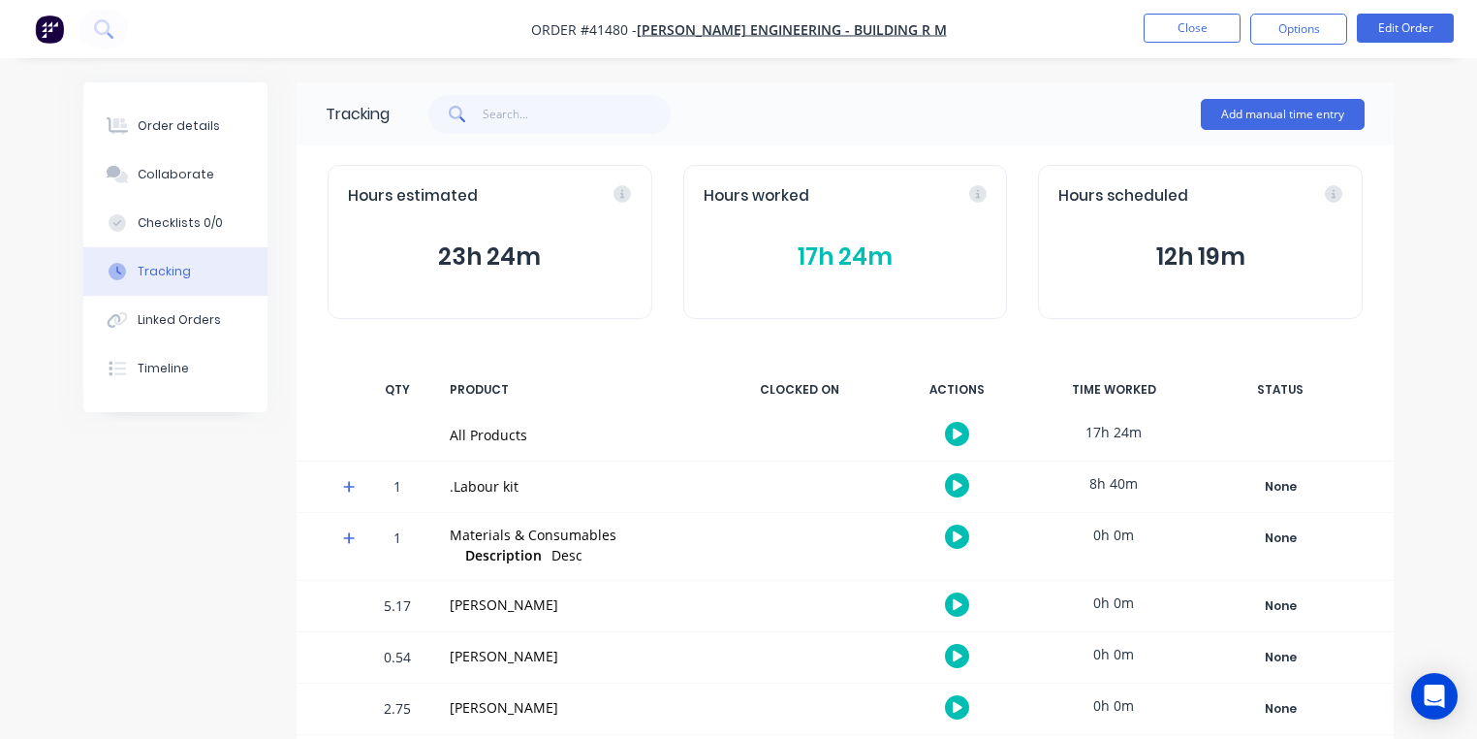
click at [57, 18] on img "button" at bounding box center [49, 29] width 29 height 29
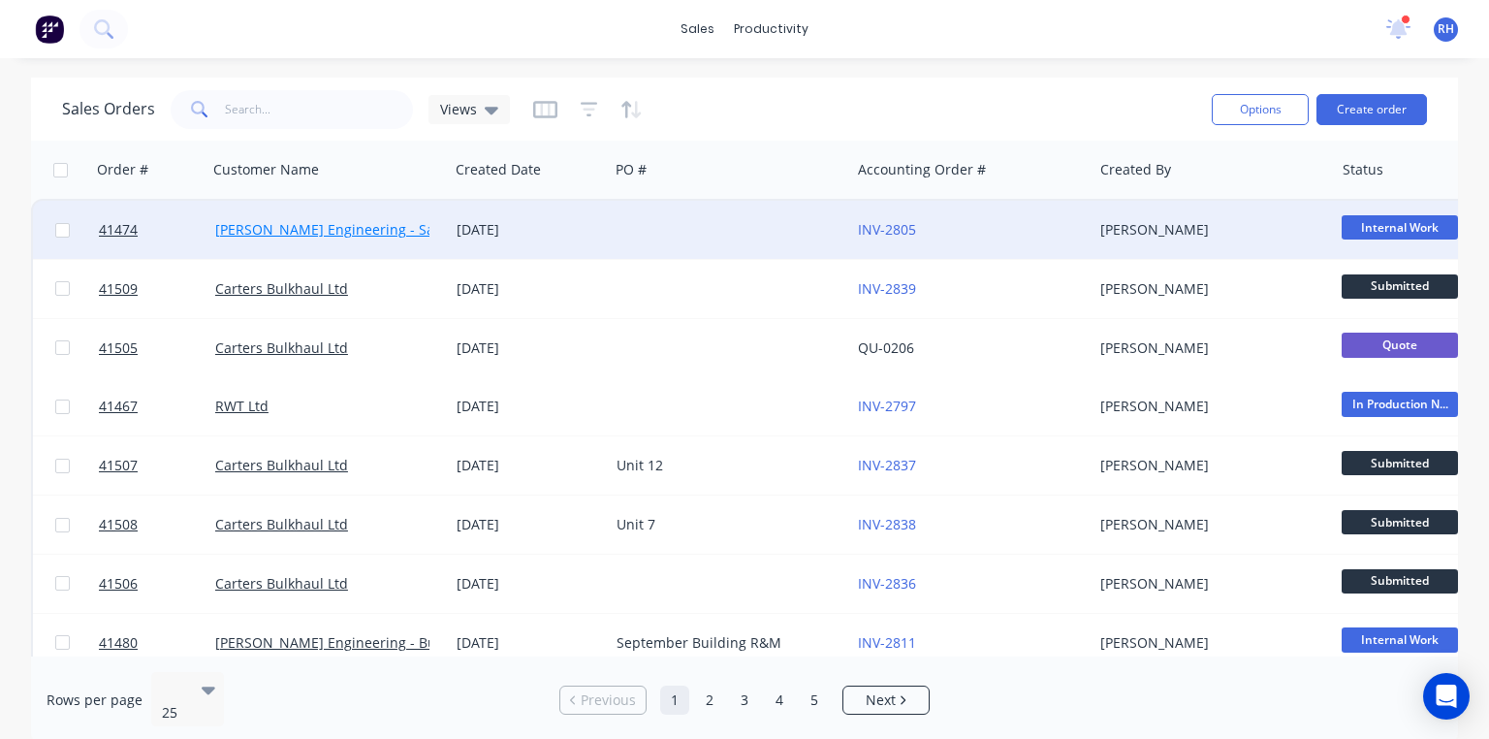
click at [374, 225] on link "[PERSON_NAME] Engineering - Safety" at bounding box center [336, 229] width 243 height 18
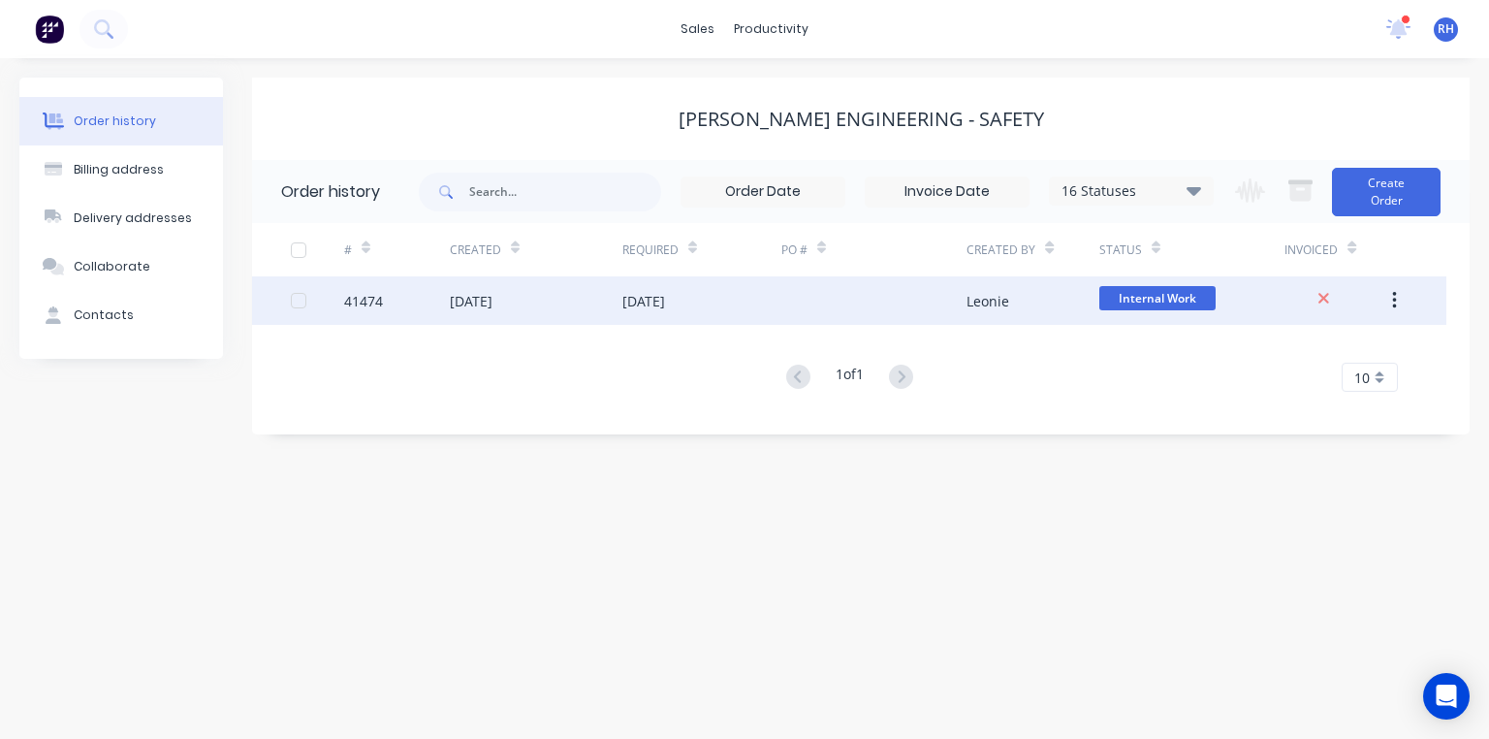
click at [665, 302] on div "[DATE]" at bounding box center [643, 301] width 43 height 20
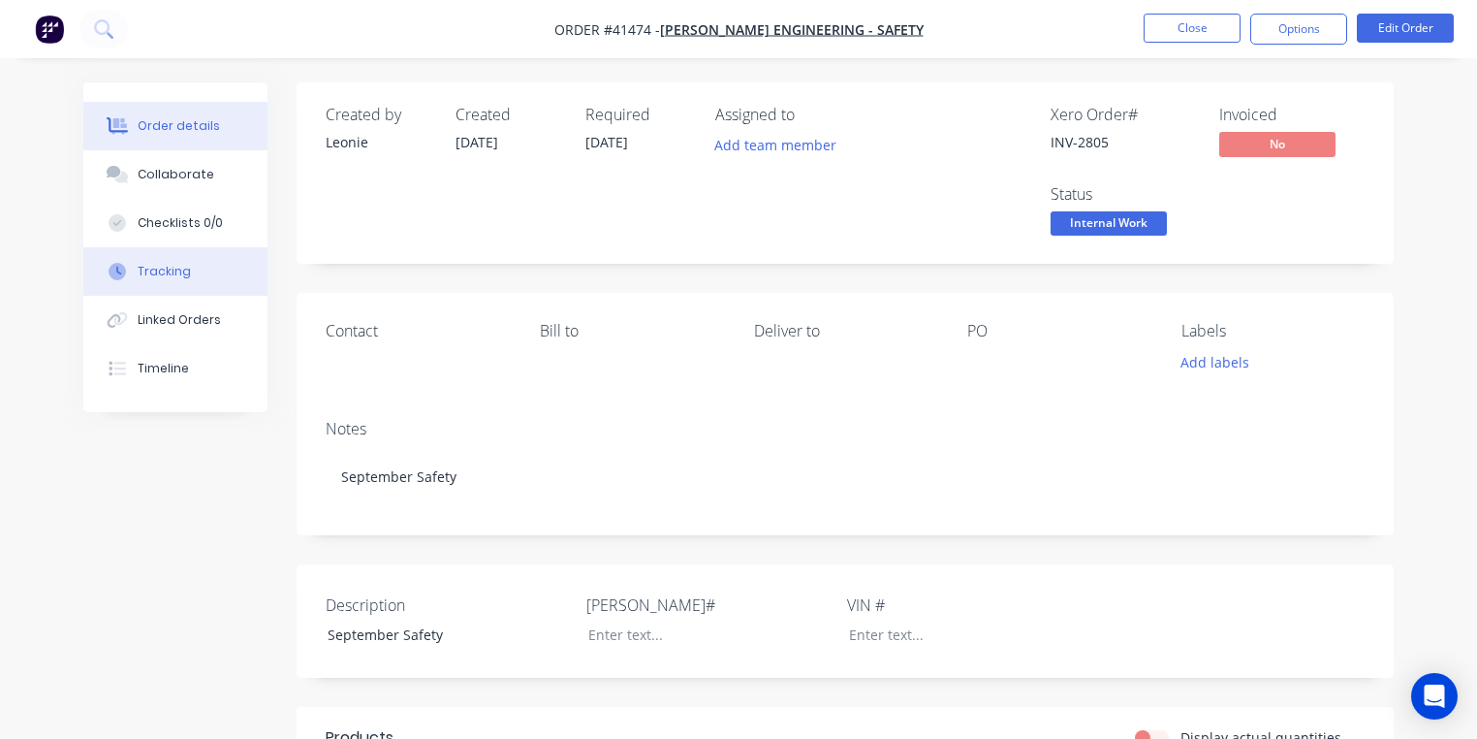
click at [196, 255] on button "Tracking" at bounding box center [175, 271] width 184 height 48
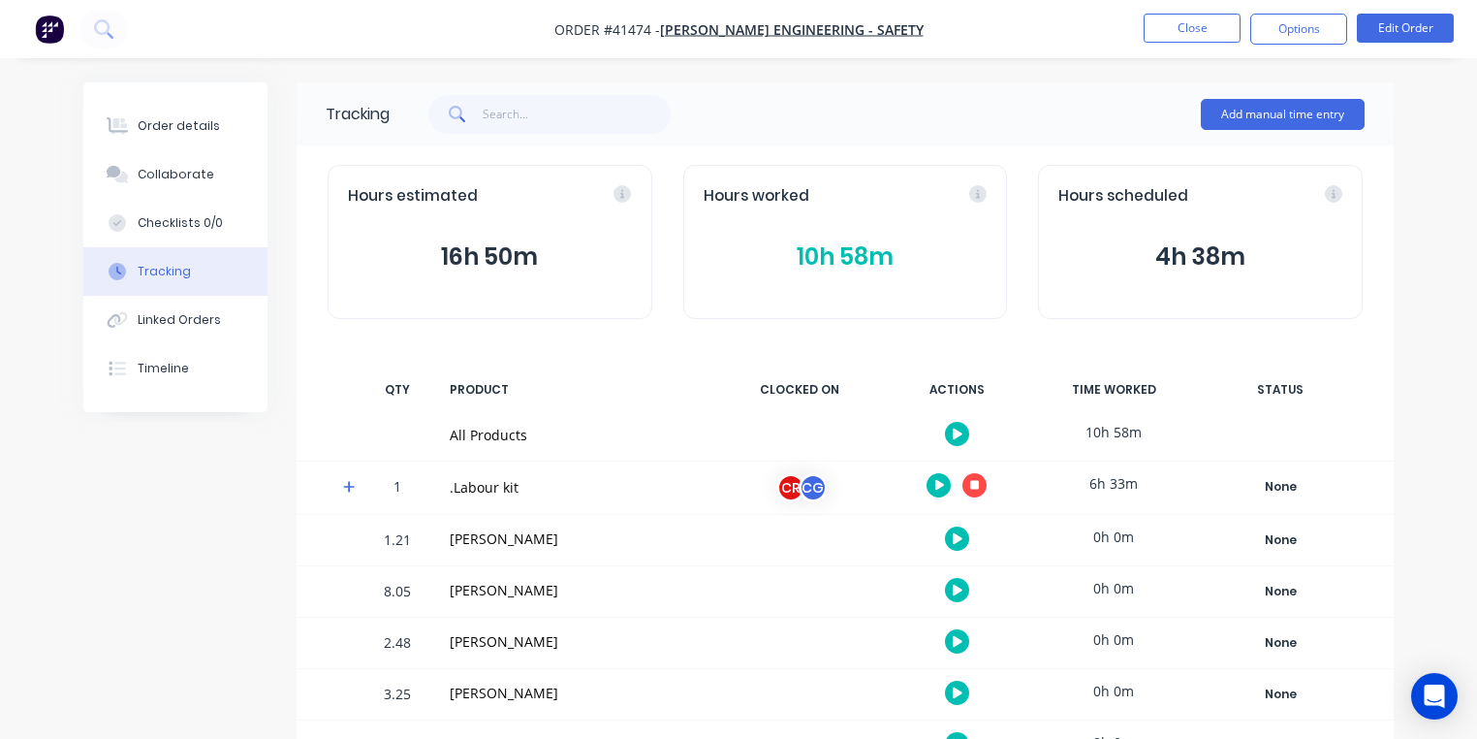
click at [354, 485] on icon at bounding box center [349, 487] width 13 height 14
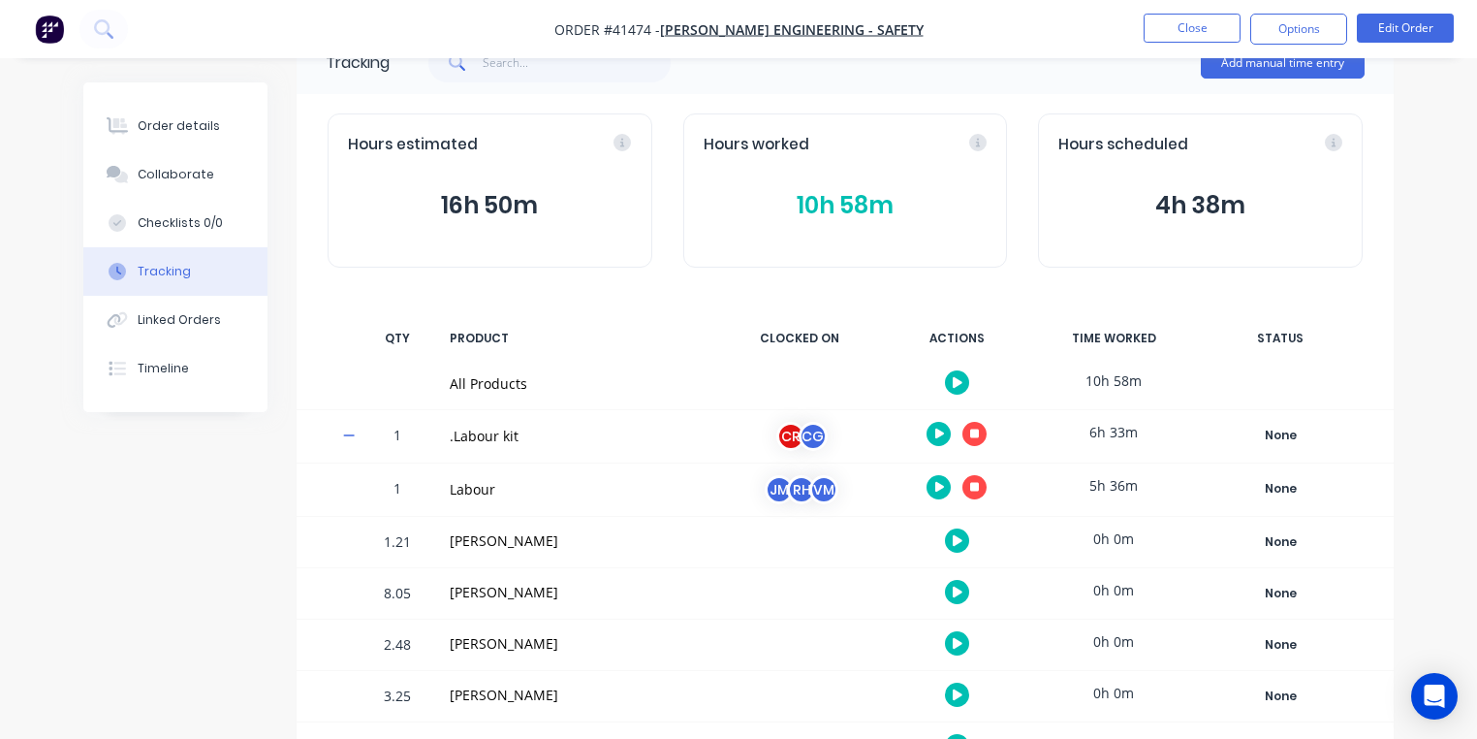
scroll to position [94, 0]
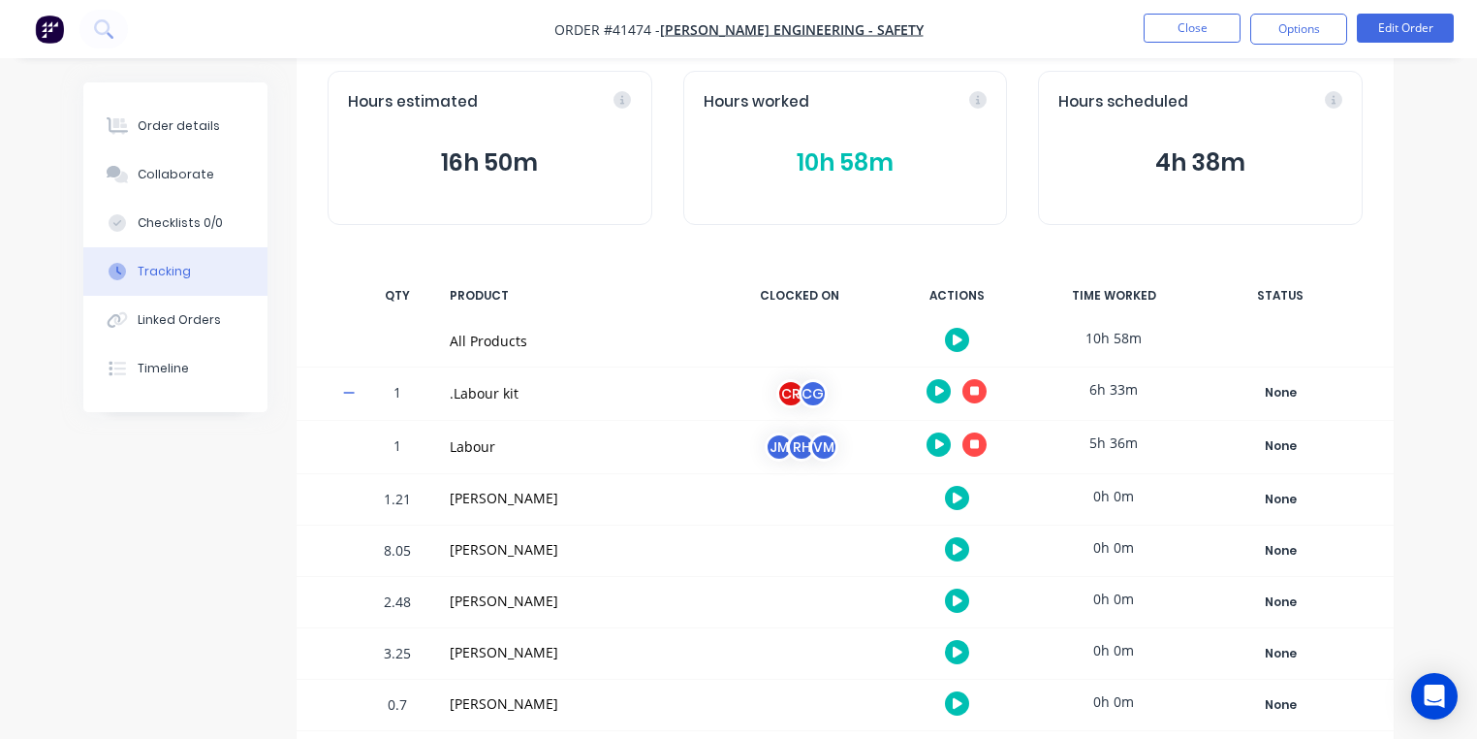
click at [973, 442] on icon "button" at bounding box center [975, 444] width 10 height 10
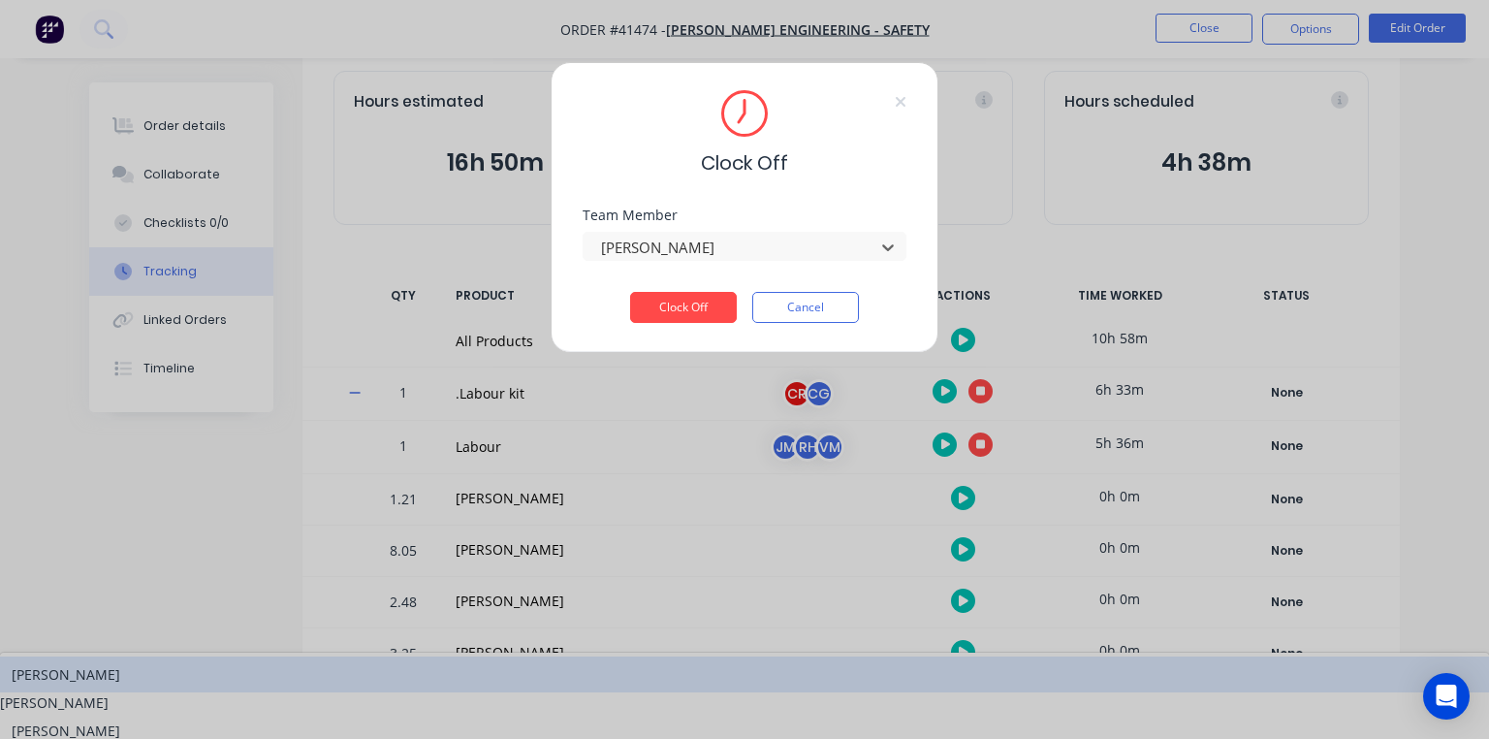
click at [702, 692] on div "[PERSON_NAME]" at bounding box center [744, 702] width 1489 height 20
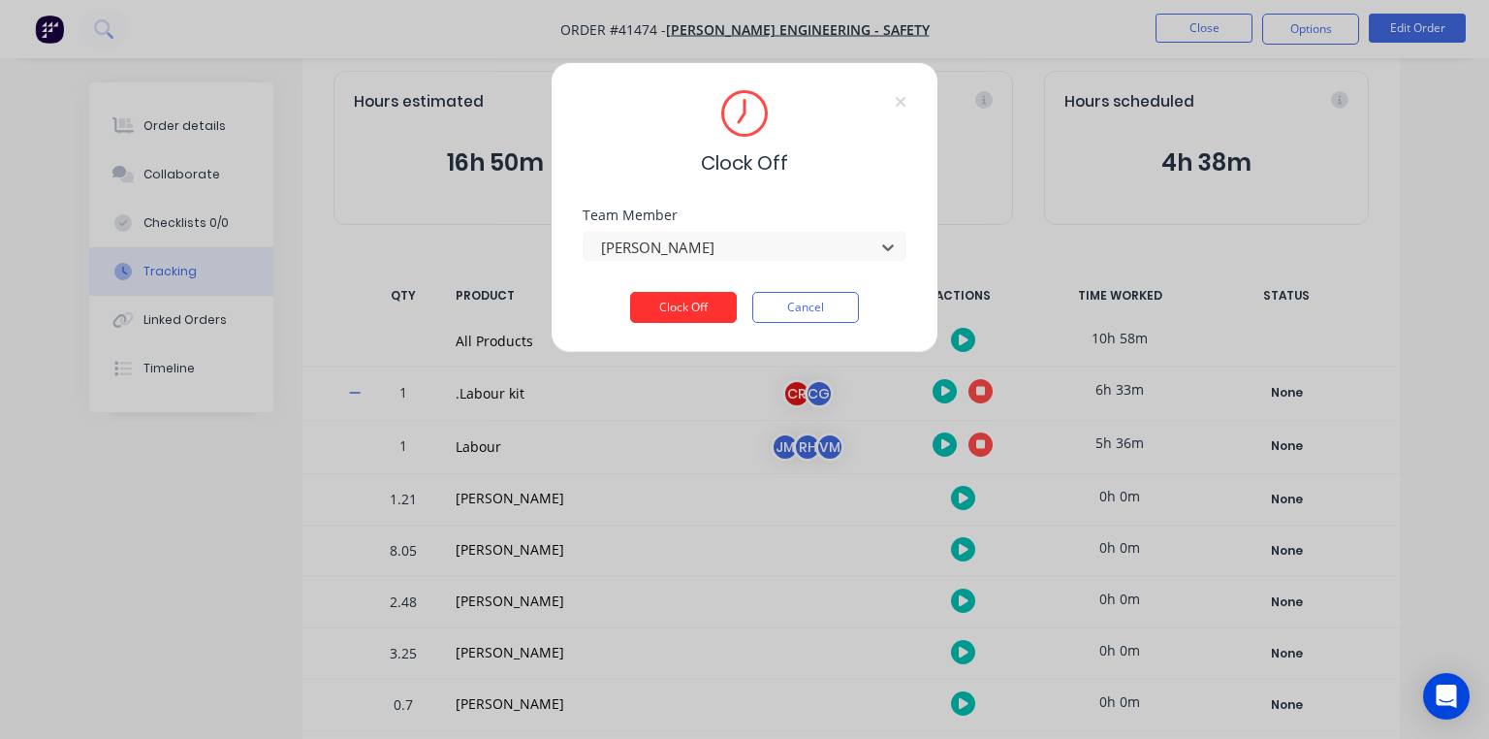
click at [709, 303] on button "Clock Off" at bounding box center [683, 307] width 107 height 31
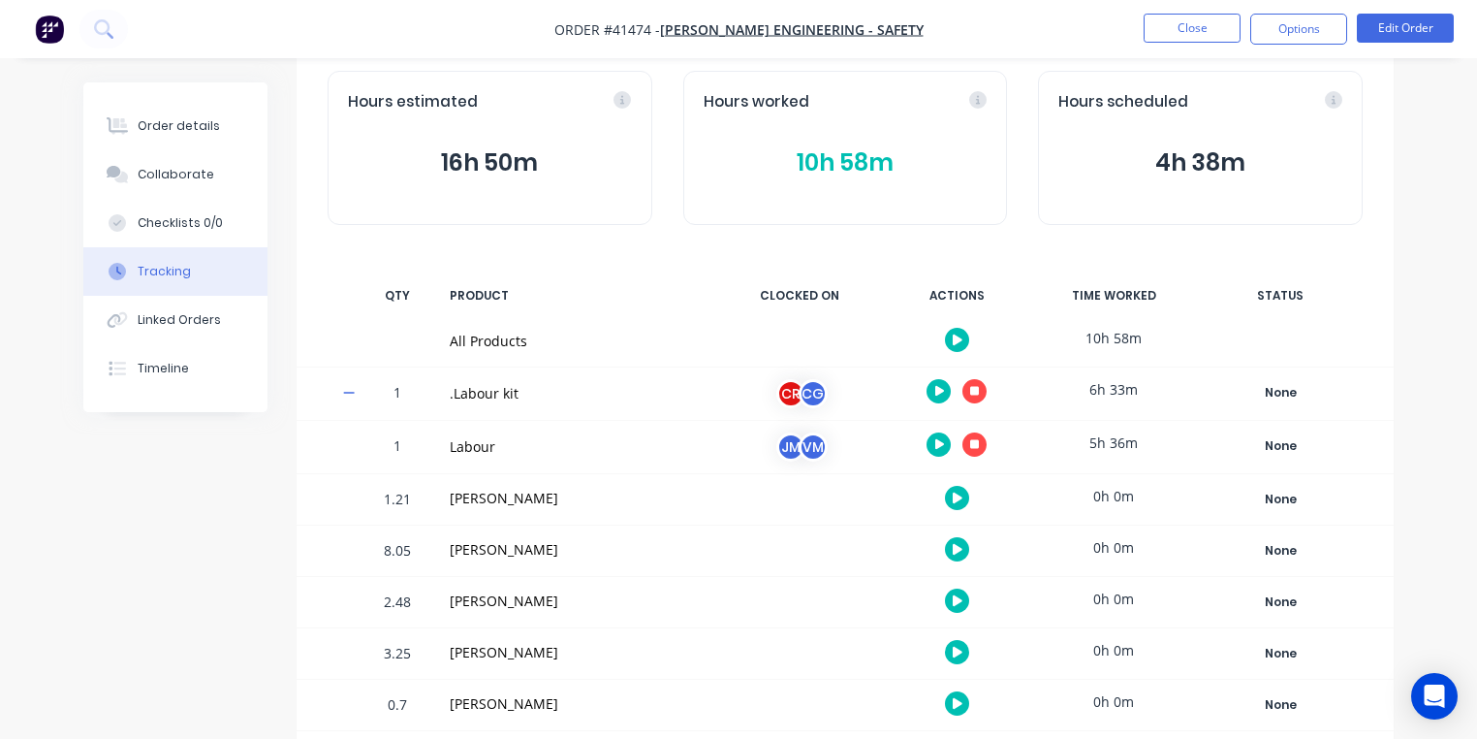
click at [47, 42] on img "button" at bounding box center [49, 29] width 29 height 29
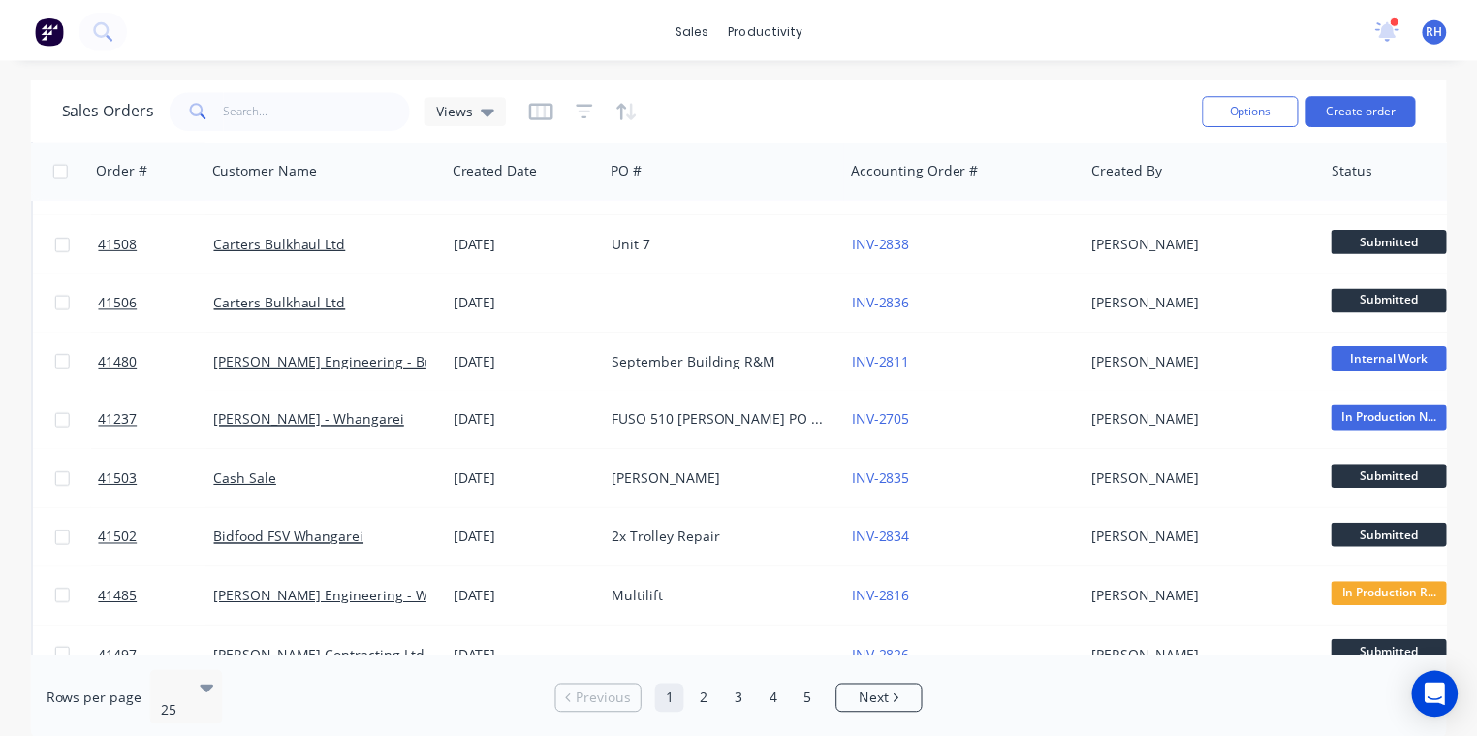
scroll to position [394, 0]
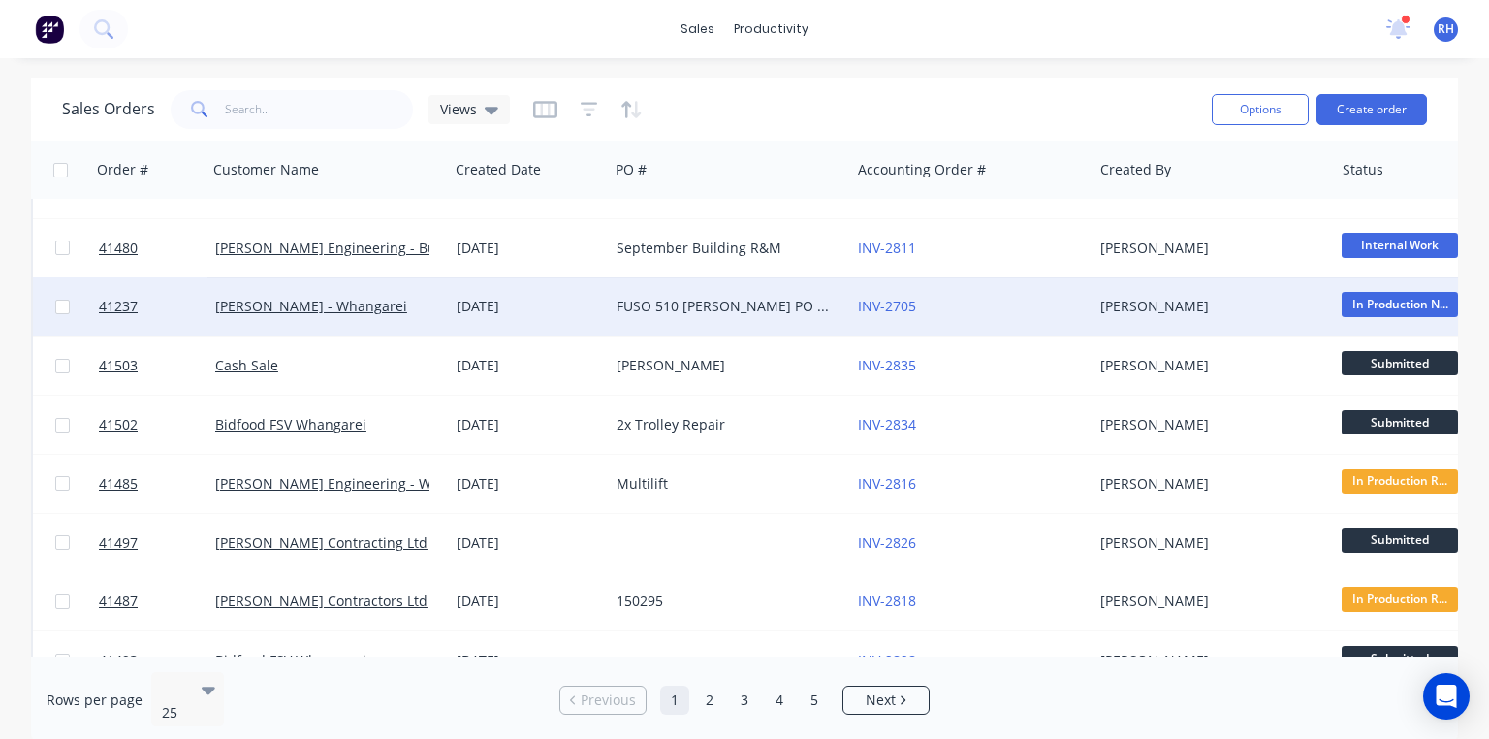
click at [650, 304] on div "FUSO 510 [PERSON_NAME] PO 825751" at bounding box center [723, 306] width 215 height 19
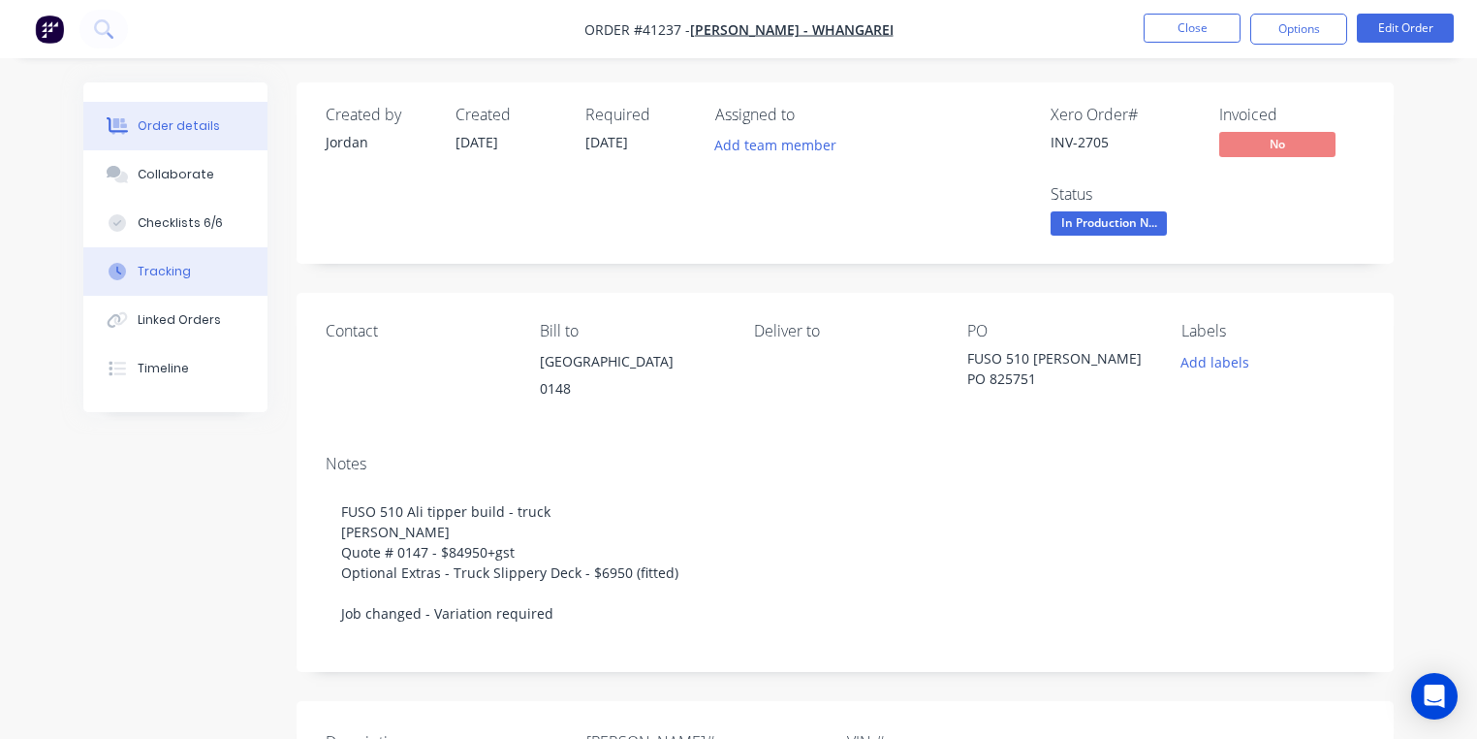
click at [202, 263] on button "Tracking" at bounding box center [175, 271] width 184 height 48
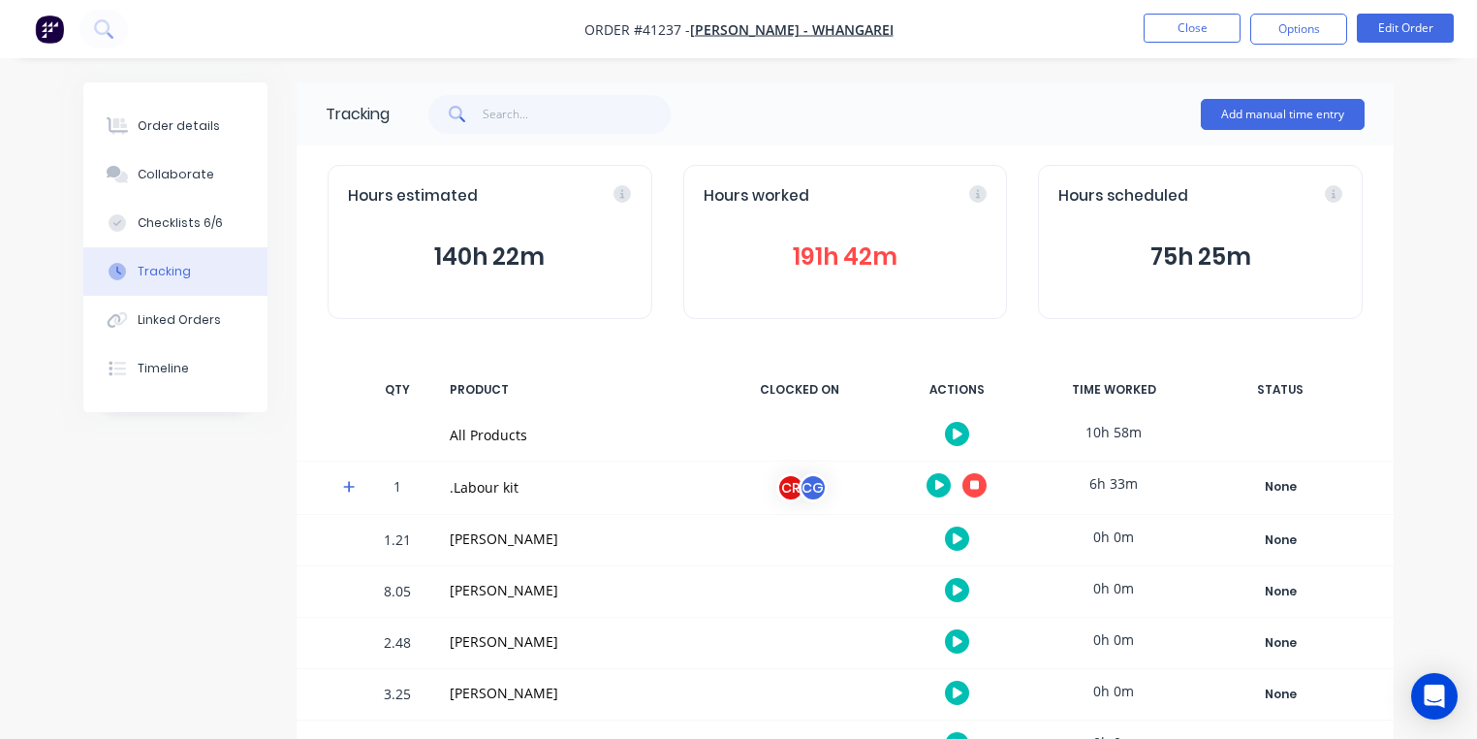
click at [349, 486] on icon at bounding box center [349, 487] width 12 height 12
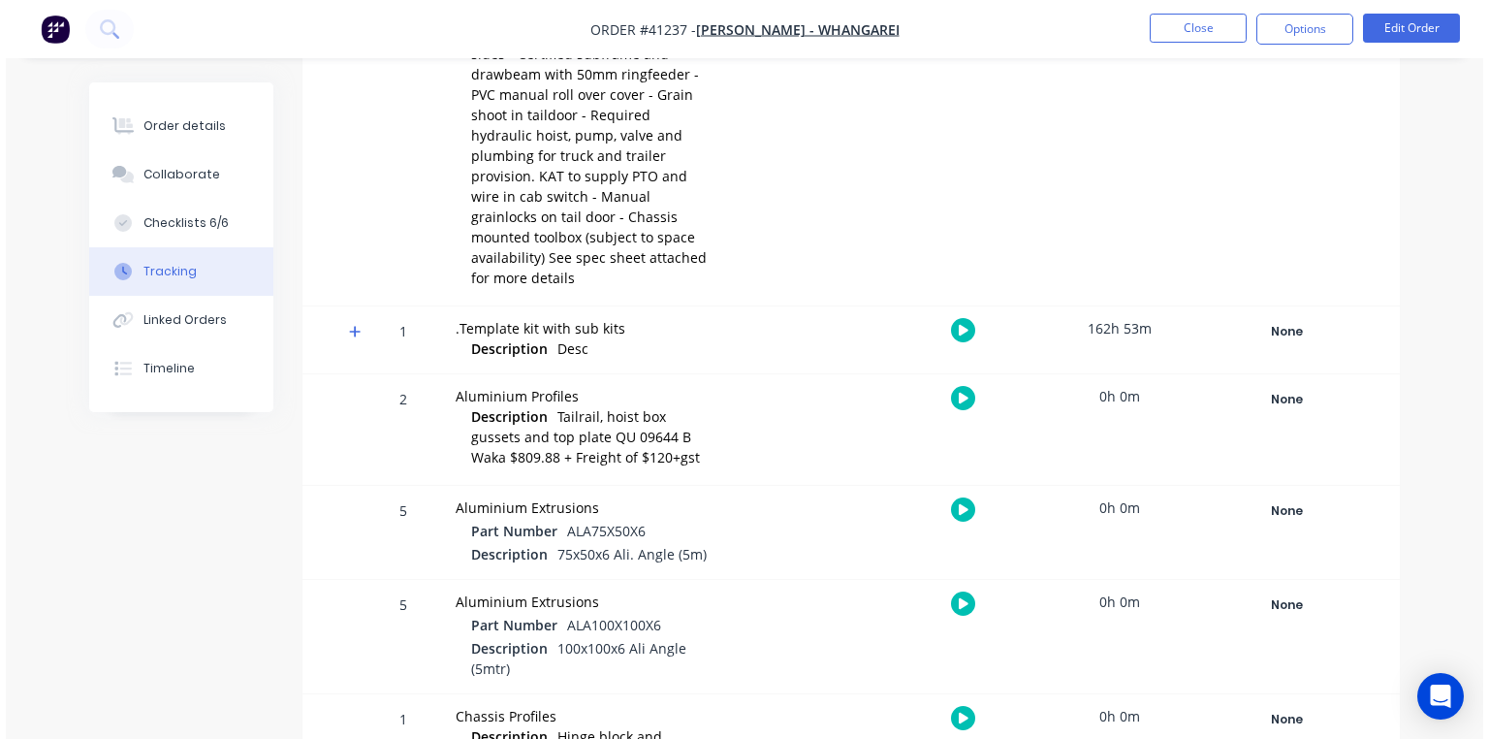
scroll to position [530, 0]
click at [354, 326] on icon at bounding box center [349, 333] width 13 height 14
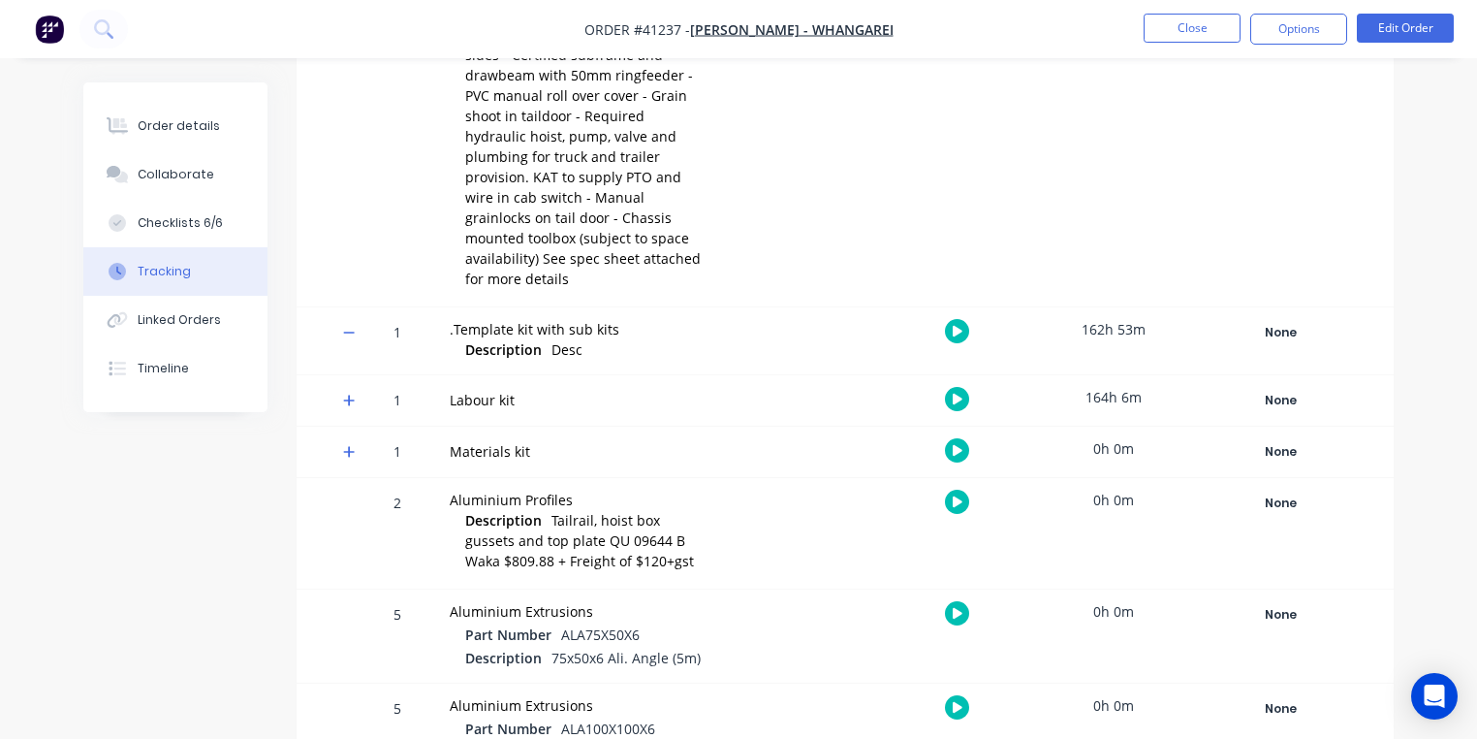
click at [347, 394] on icon at bounding box center [349, 400] width 12 height 12
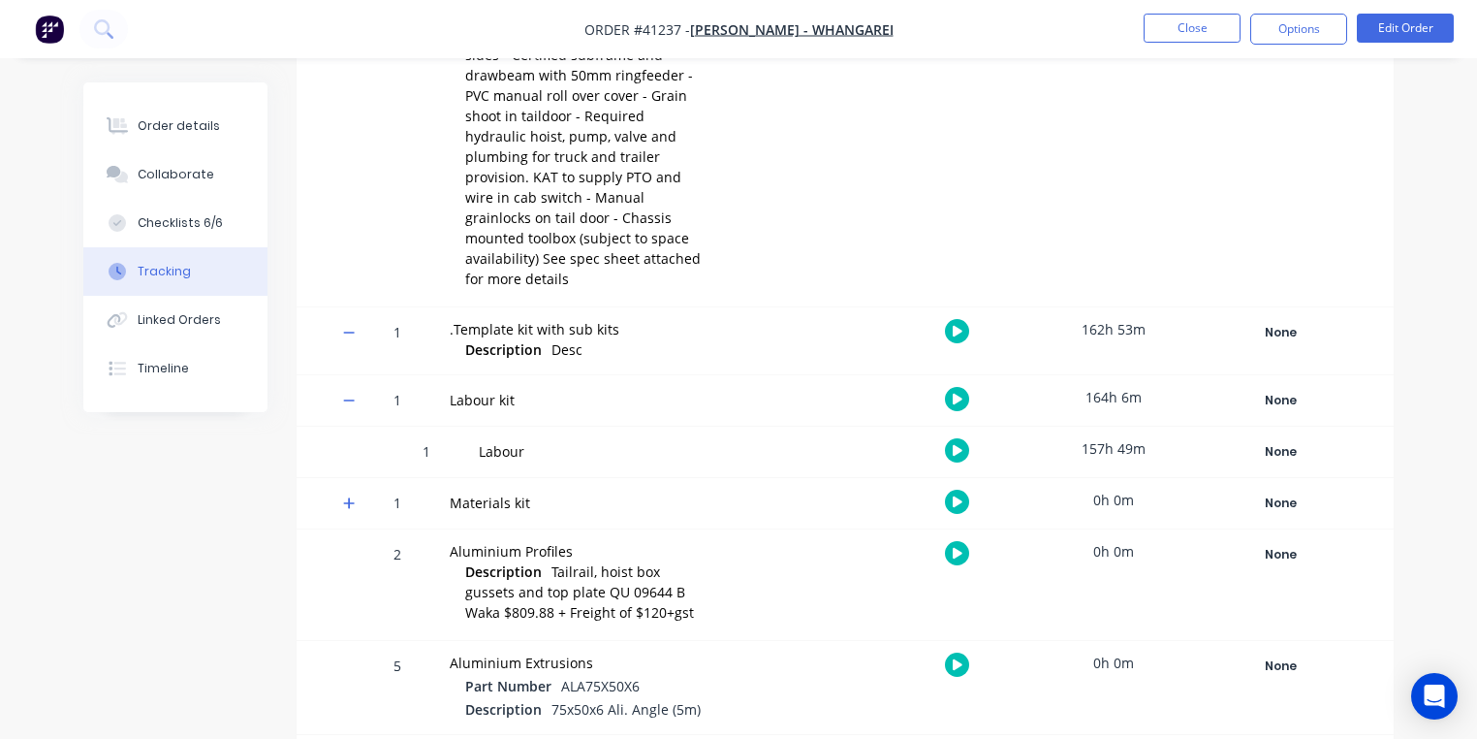
click at [958, 445] on icon "button" at bounding box center [958, 450] width 10 height 11
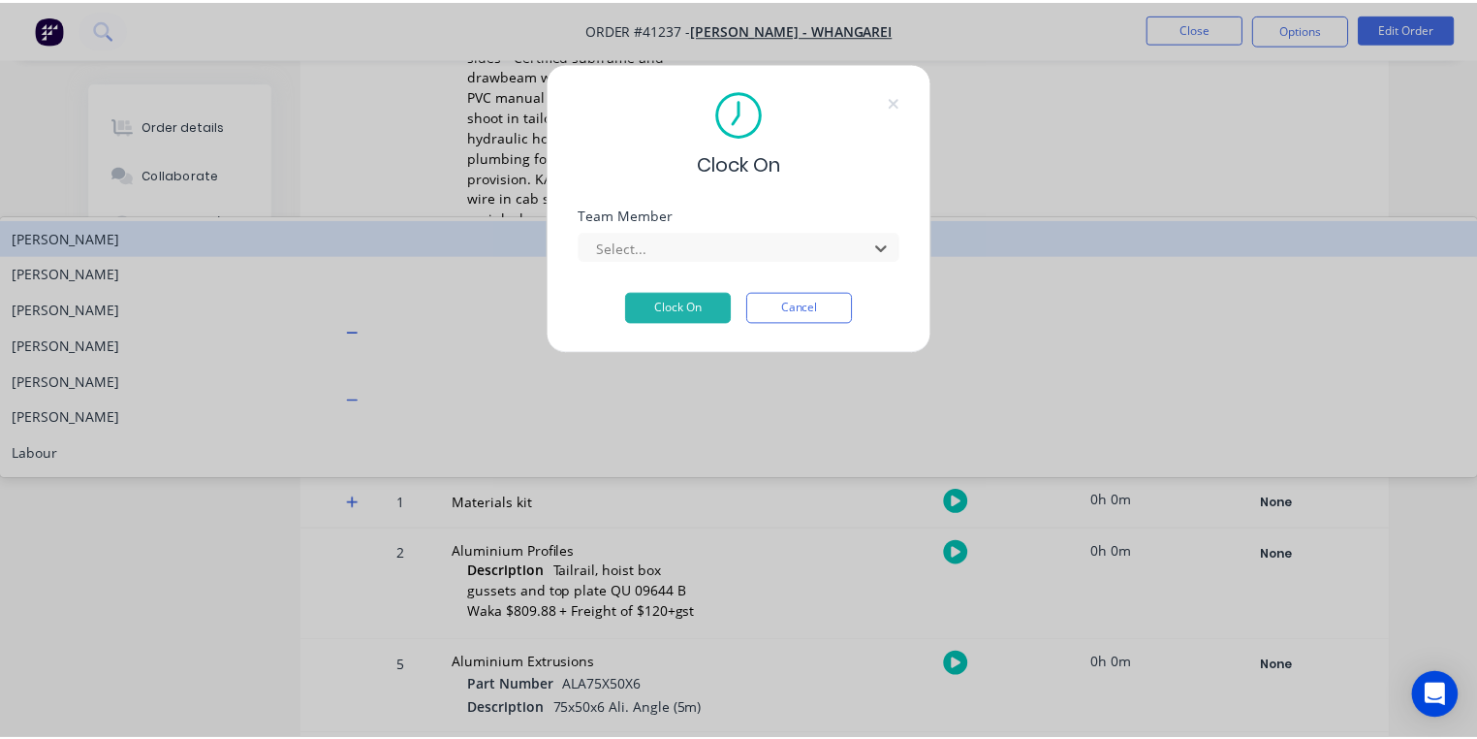
scroll to position [248, 0]
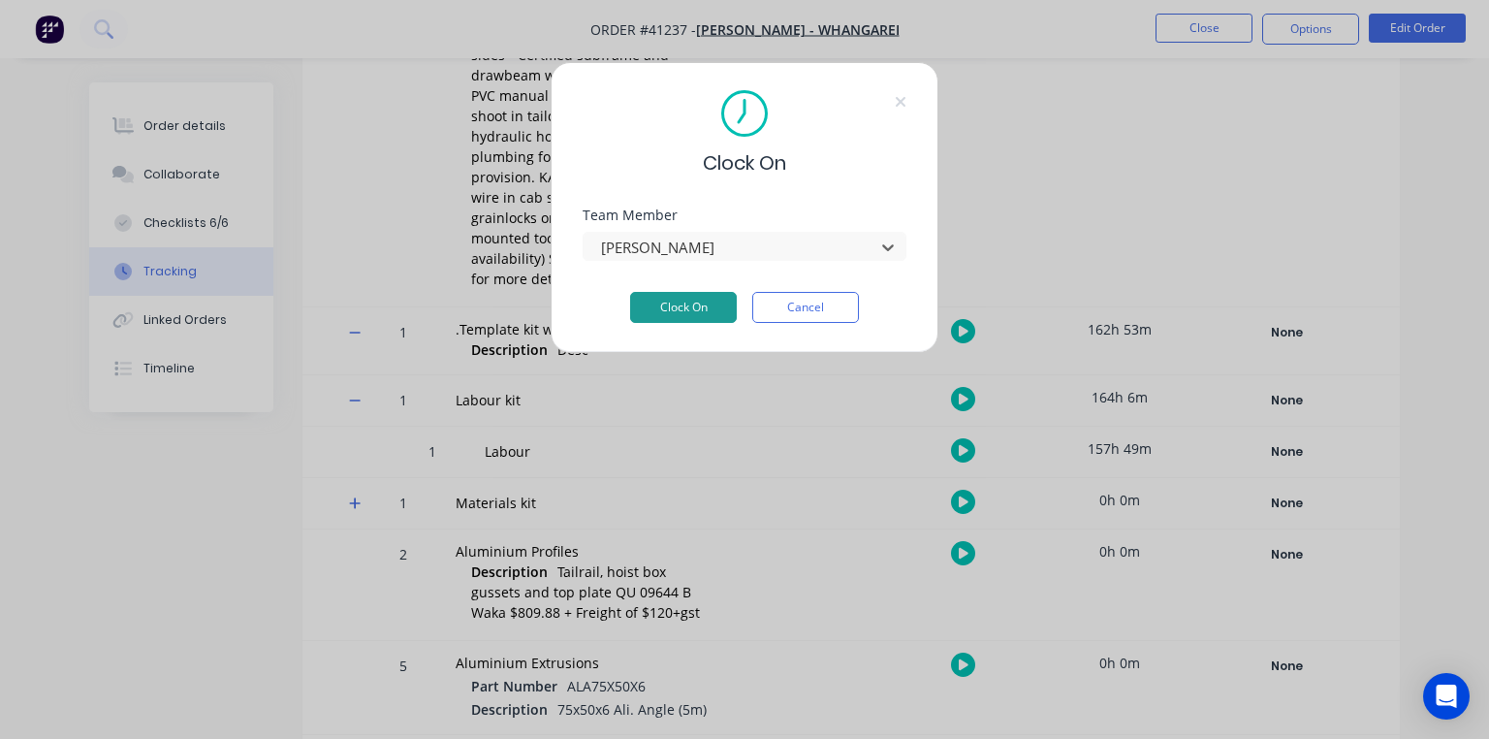
click at [705, 309] on button "Clock On" at bounding box center [683, 307] width 107 height 31
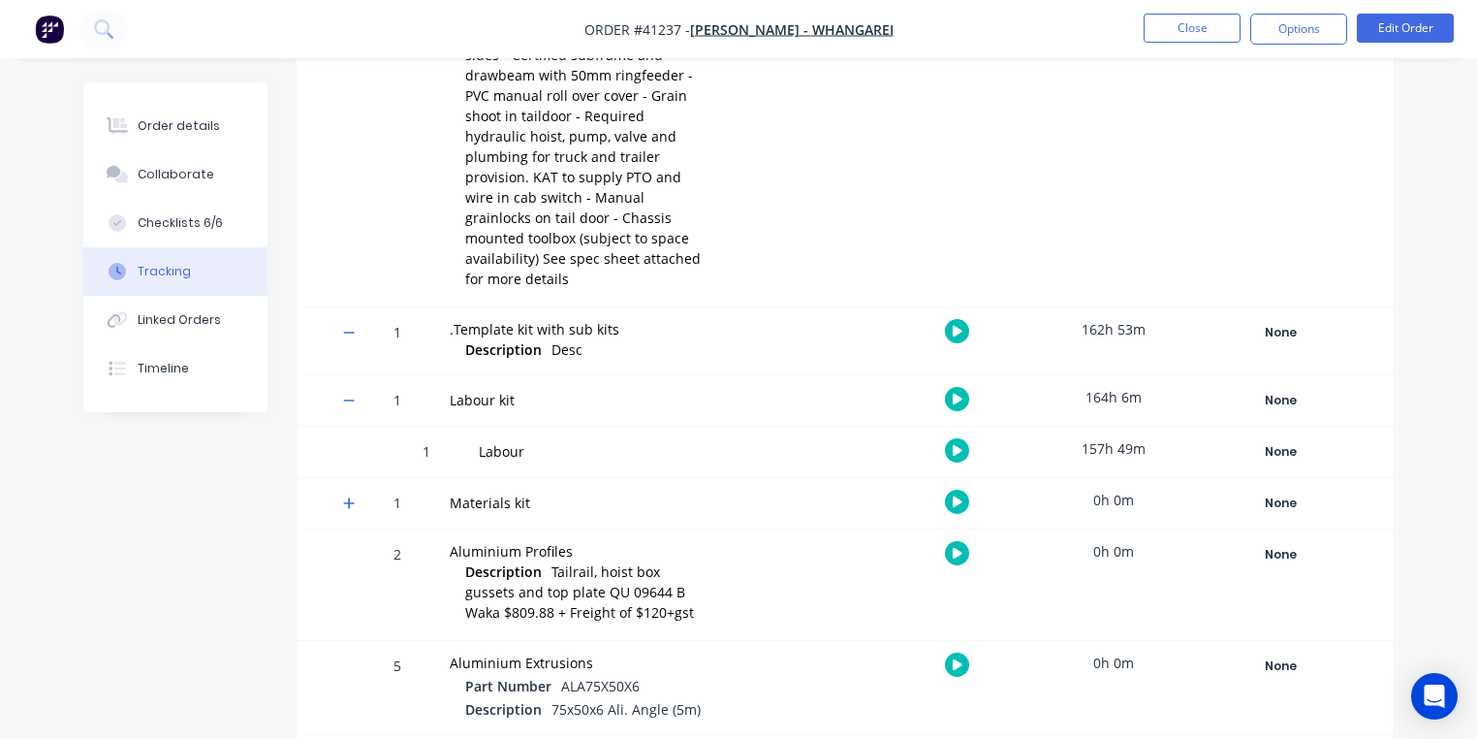
click at [54, 43] on img "button" at bounding box center [49, 29] width 29 height 29
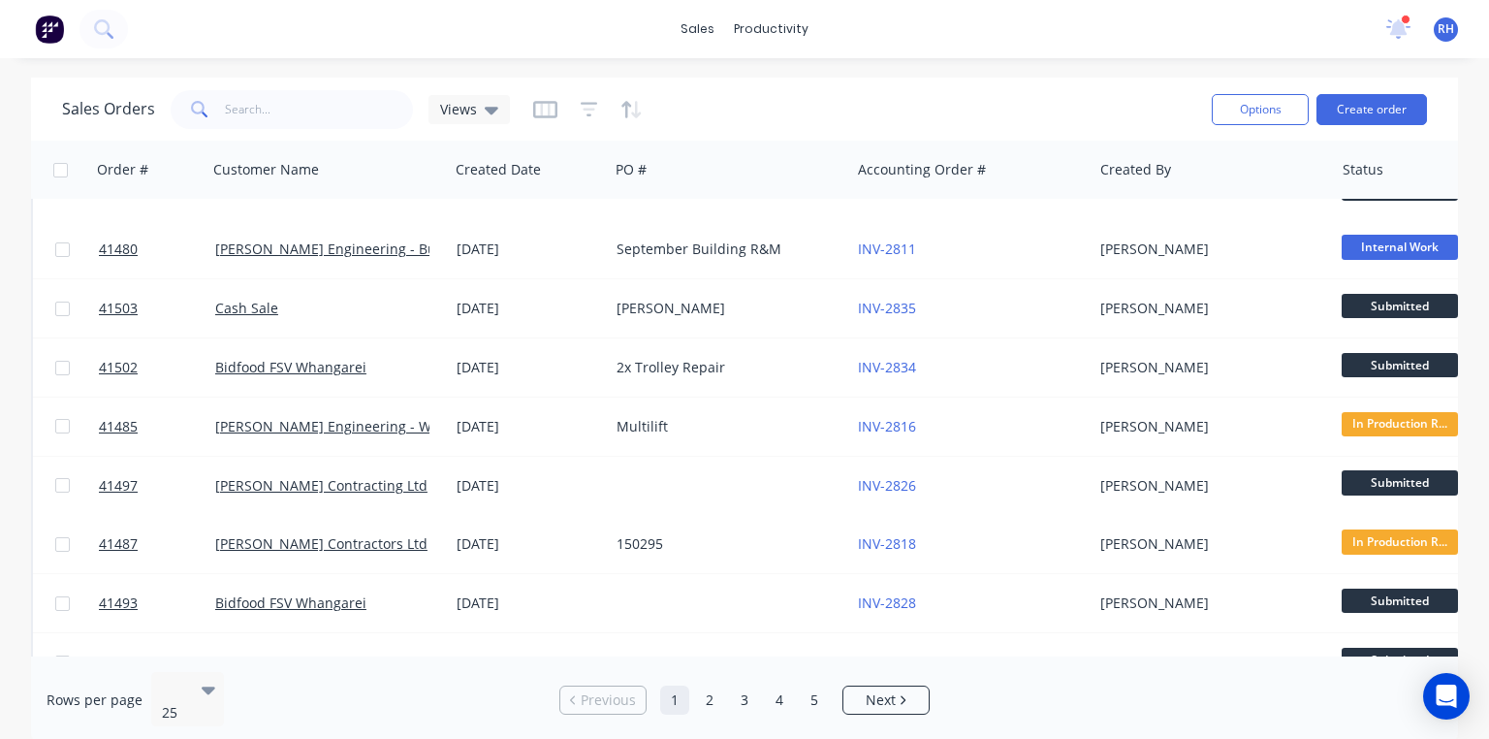
scroll to position [469, 0]
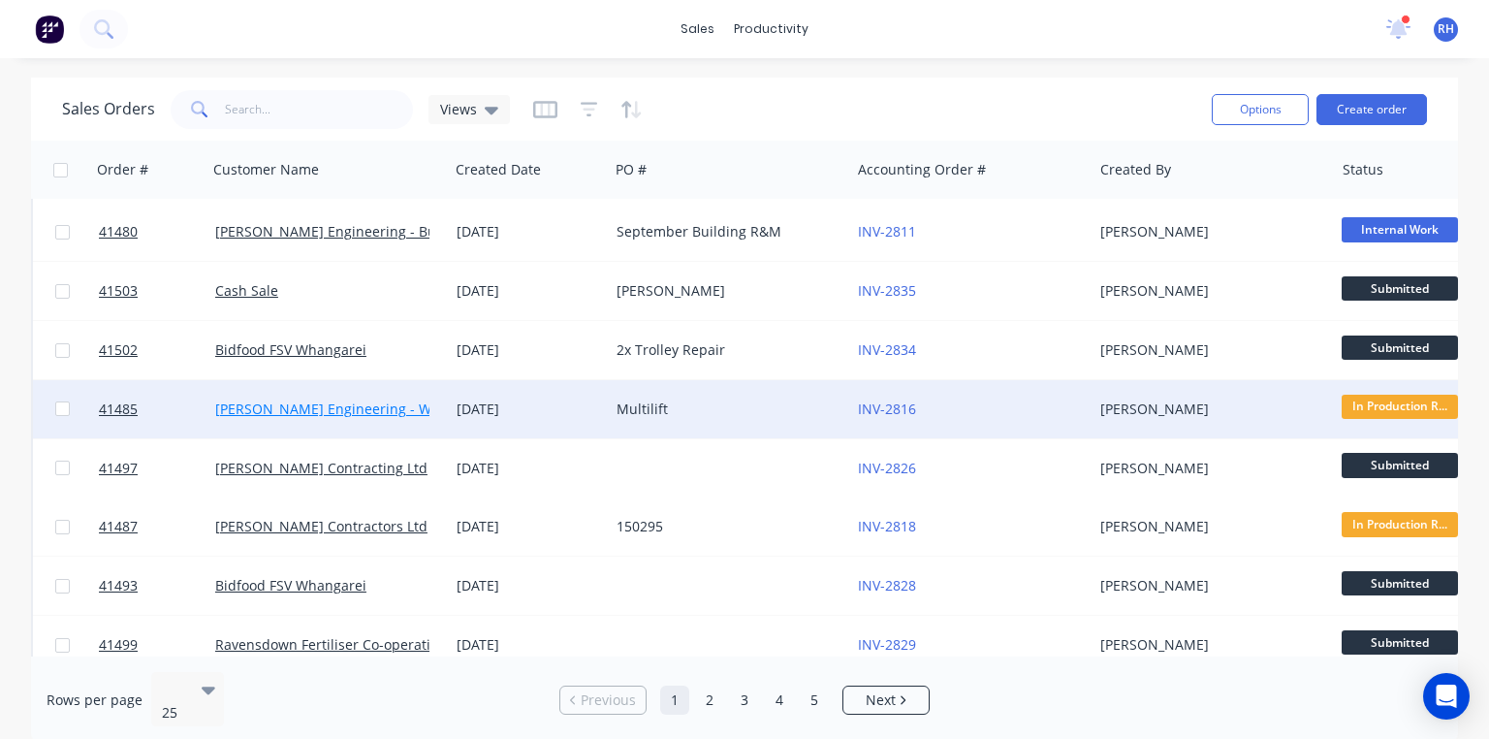
click at [377, 411] on link "[PERSON_NAME] Engineering - Warranty" at bounding box center [347, 408] width 264 height 18
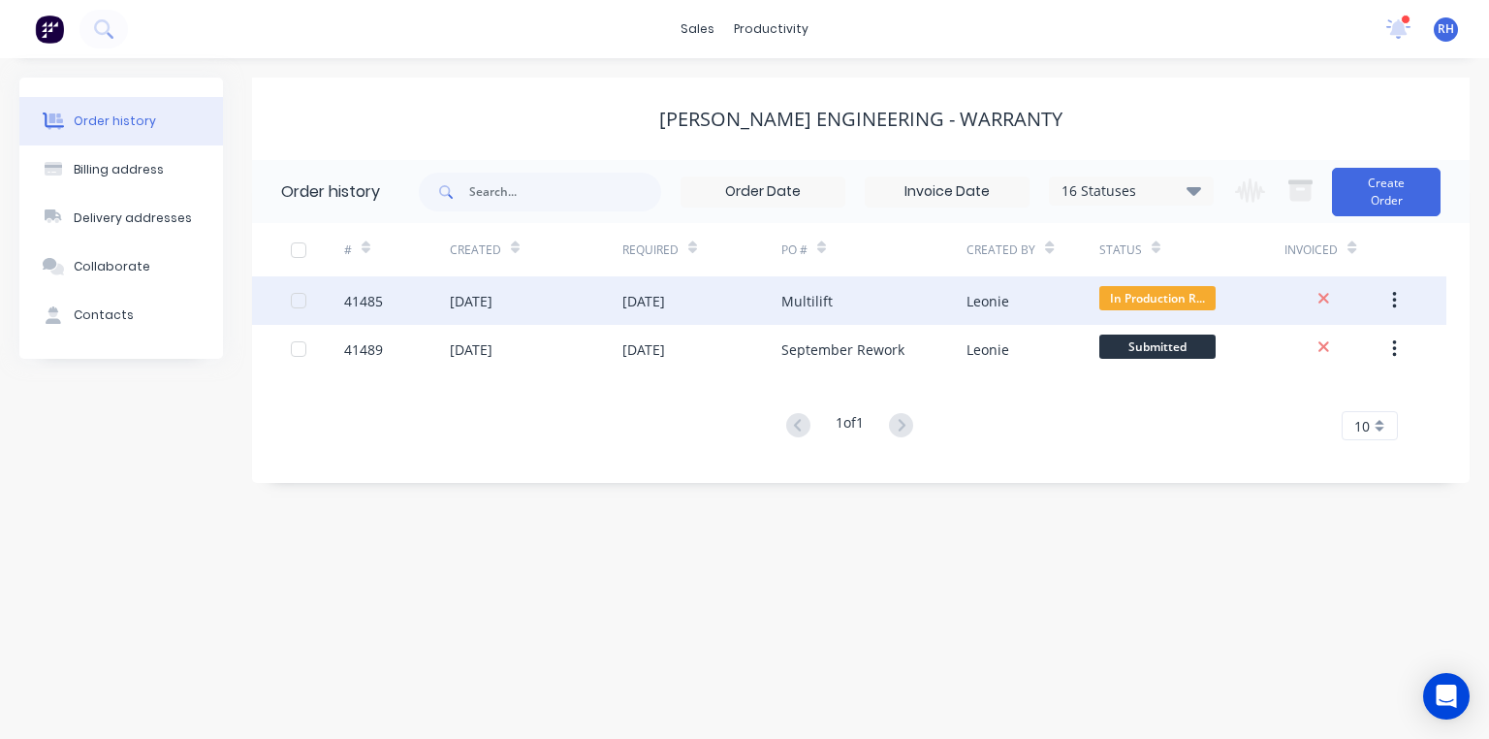
click at [820, 299] on div "Multilift" at bounding box center [806, 301] width 51 height 20
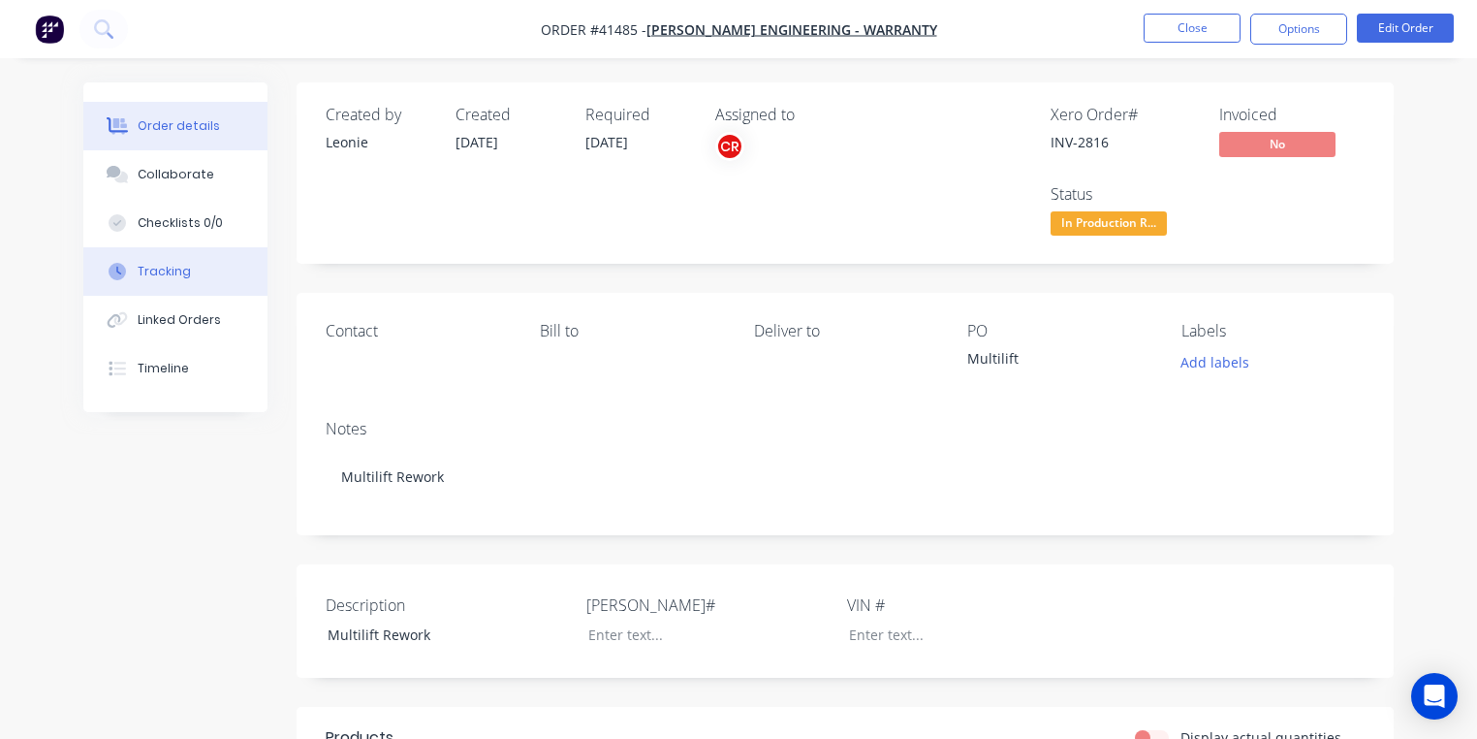
click at [215, 268] on button "Tracking" at bounding box center [175, 271] width 184 height 48
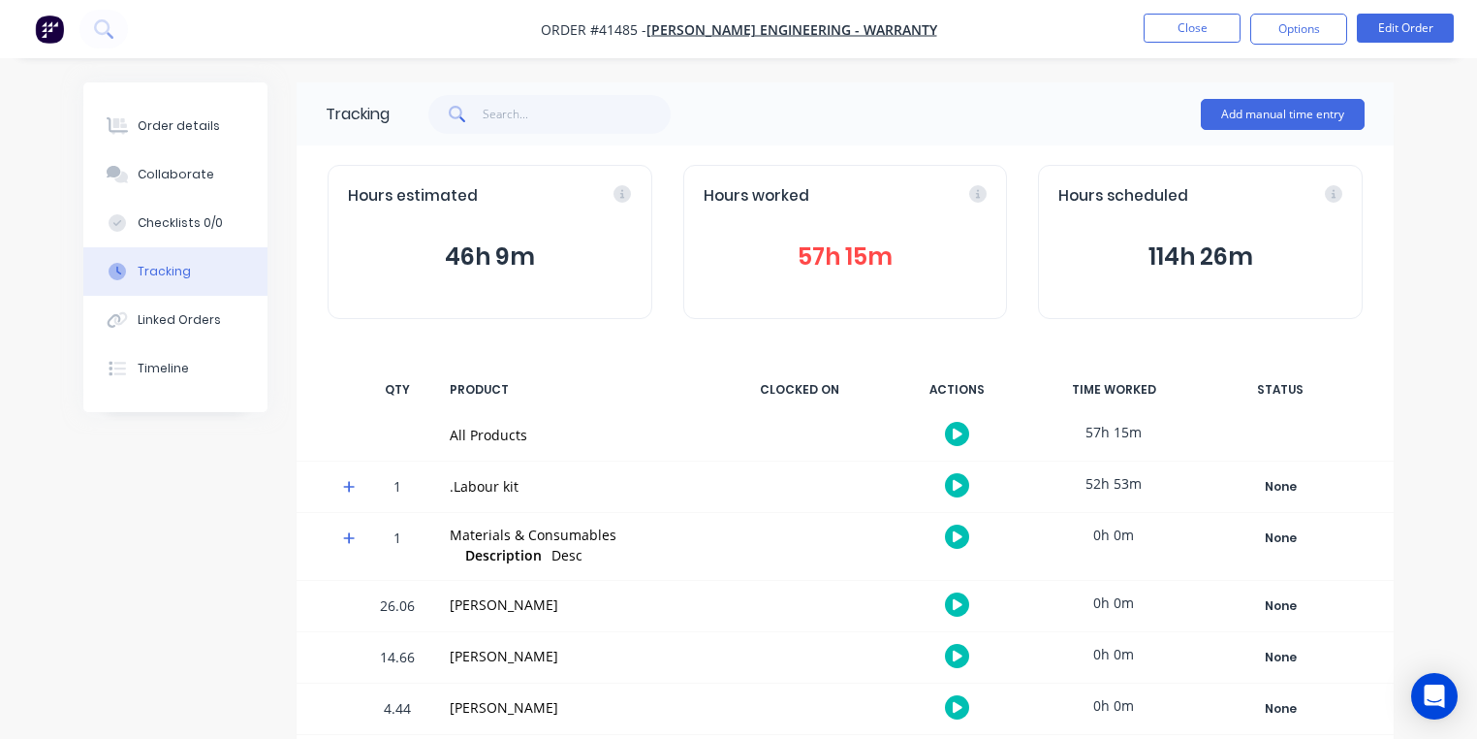
click at [57, 29] on img "button" at bounding box center [49, 29] width 29 height 29
